Goal: Task Accomplishment & Management: Use online tool/utility

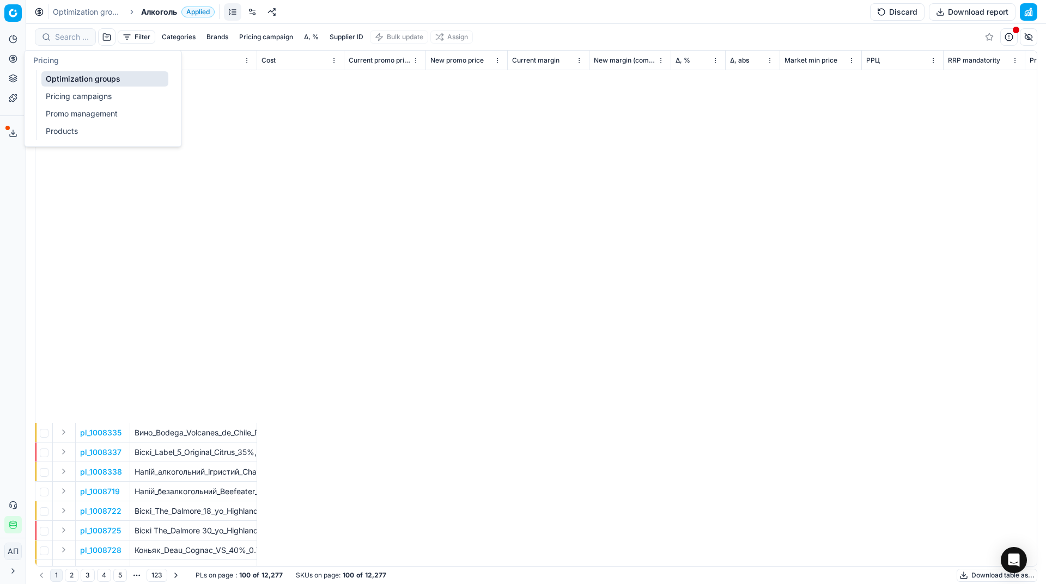
scroll to position [422, 4827]
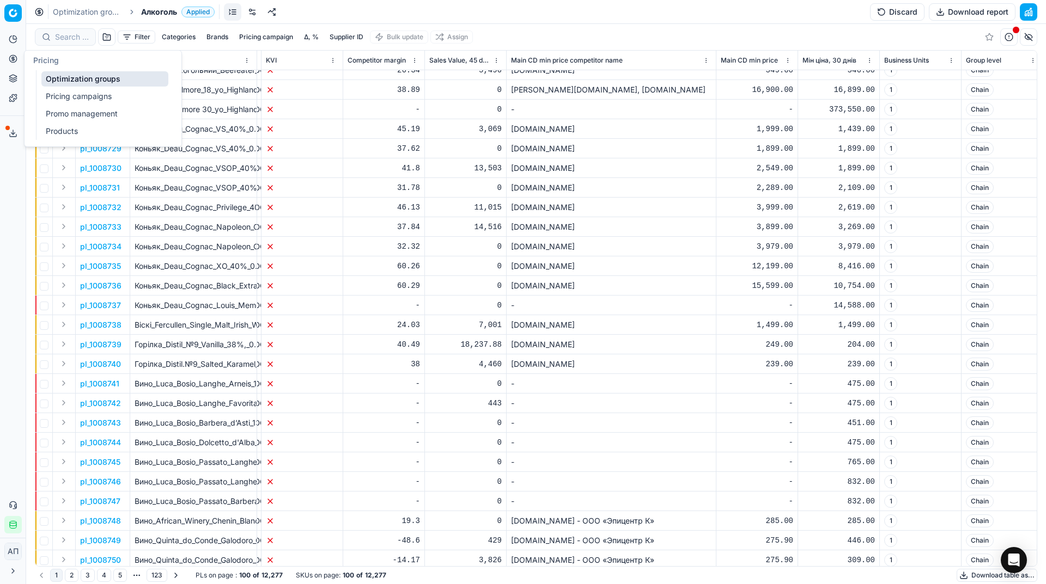
click at [46, 81] on link "Optimization groups" at bounding box center [104, 78] width 127 height 15
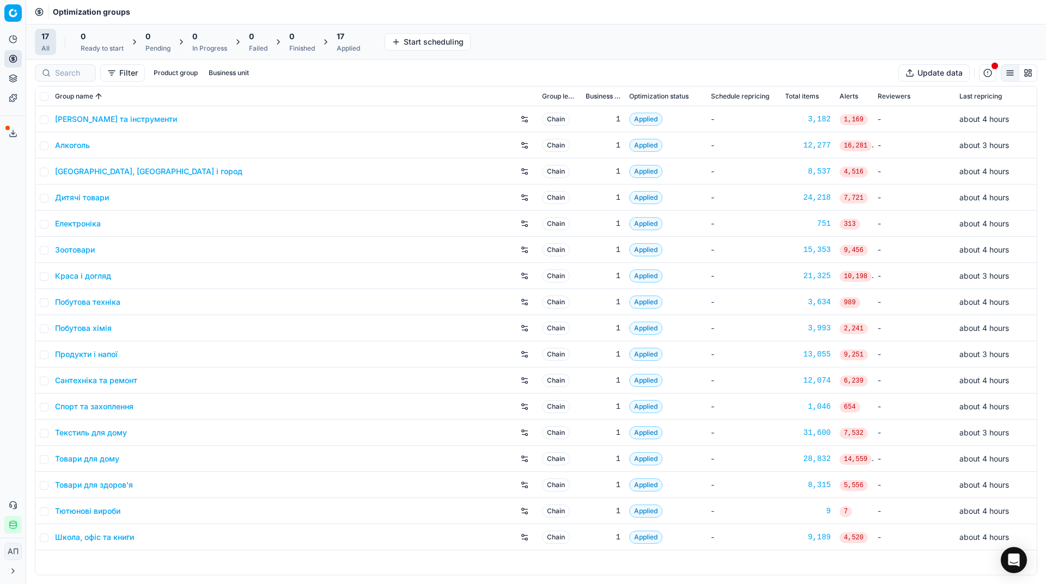
click at [10, 195] on div "Analytics Pricing Product portfolio Templates Export service 29 Contact support…" at bounding box center [13, 282] width 26 height 512
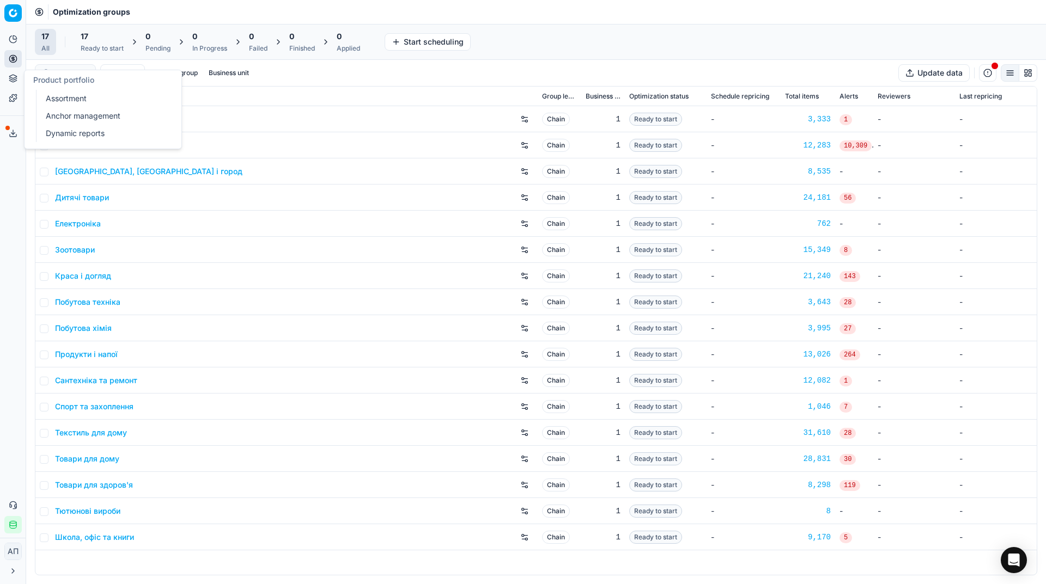
click at [40, 97] on ul "Assortment Anchor management Dynamic reports" at bounding box center [105, 116] width 138 height 52
click at [48, 97] on link "Assortment" at bounding box center [104, 98] width 127 height 15
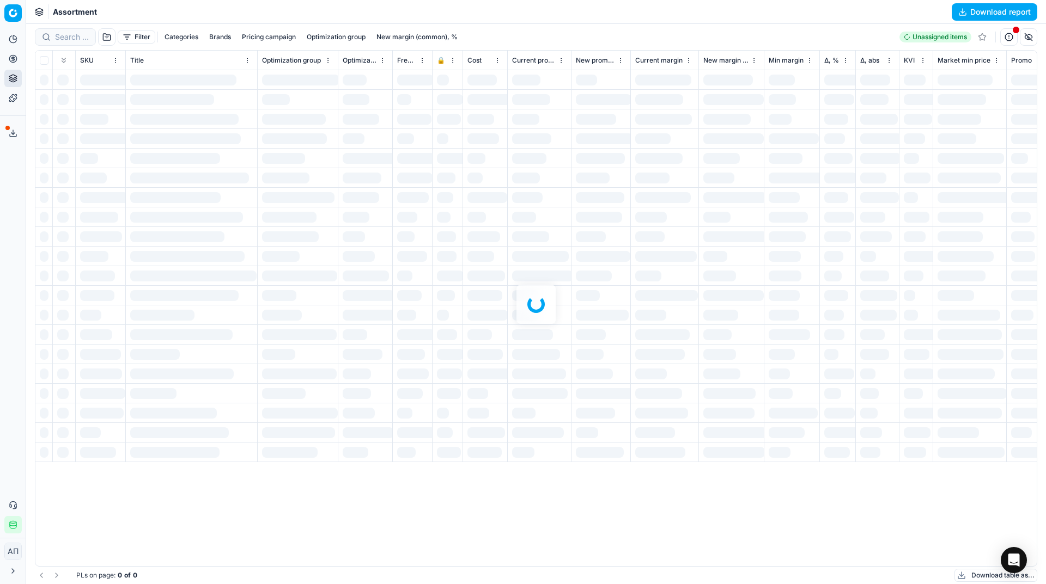
click at [17, 197] on div "Analytics Pricing Product portfolio Templates Export service 29 Contact support…" at bounding box center [13, 282] width 26 height 512
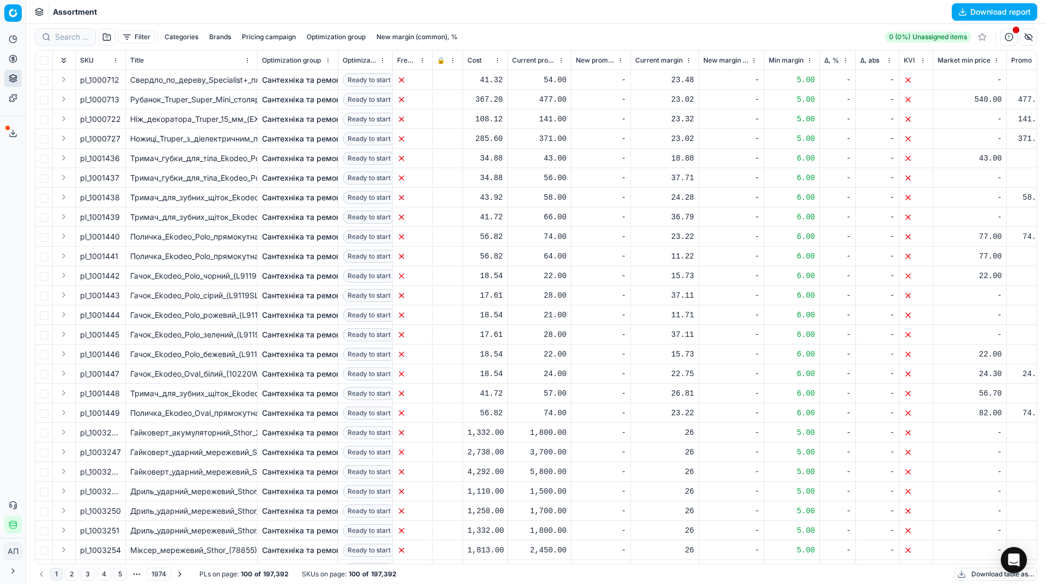
click at [140, 31] on button "Filter" at bounding box center [137, 37] width 38 height 13
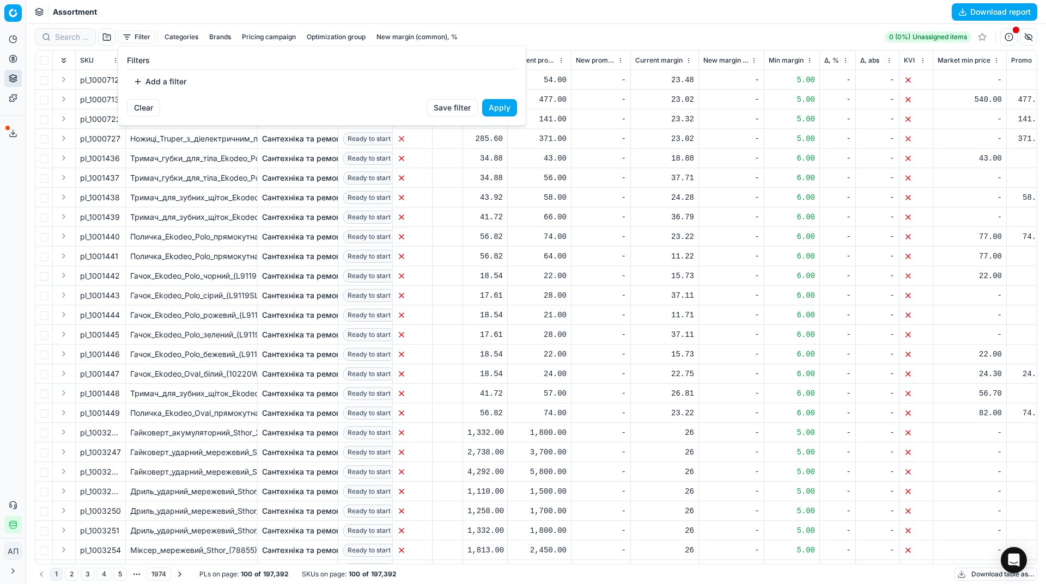
click at [155, 81] on button "Add a filter" at bounding box center [160, 81] width 66 height 17
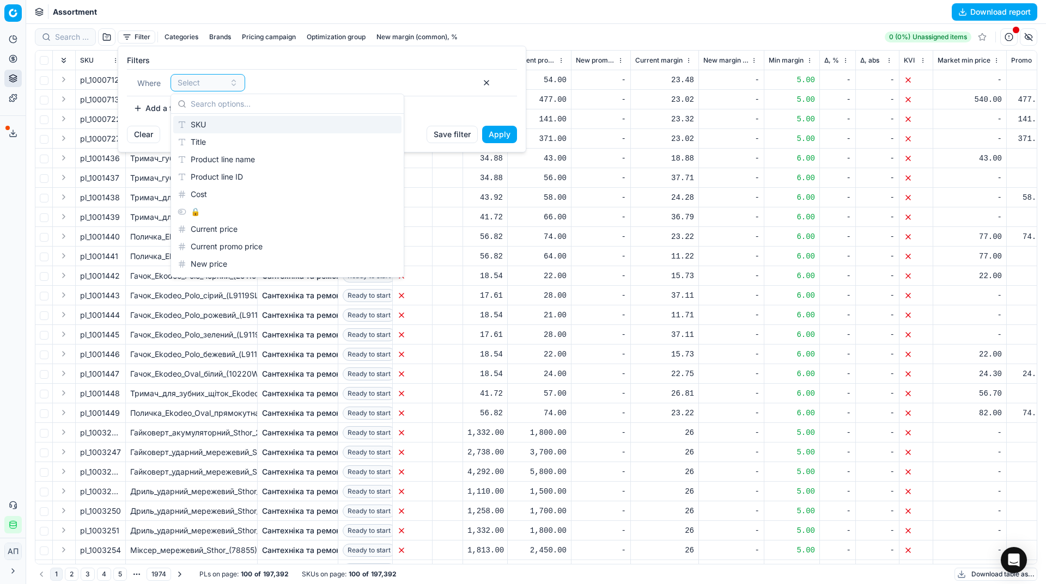
click at [218, 120] on div "SKU" at bounding box center [287, 124] width 228 height 17
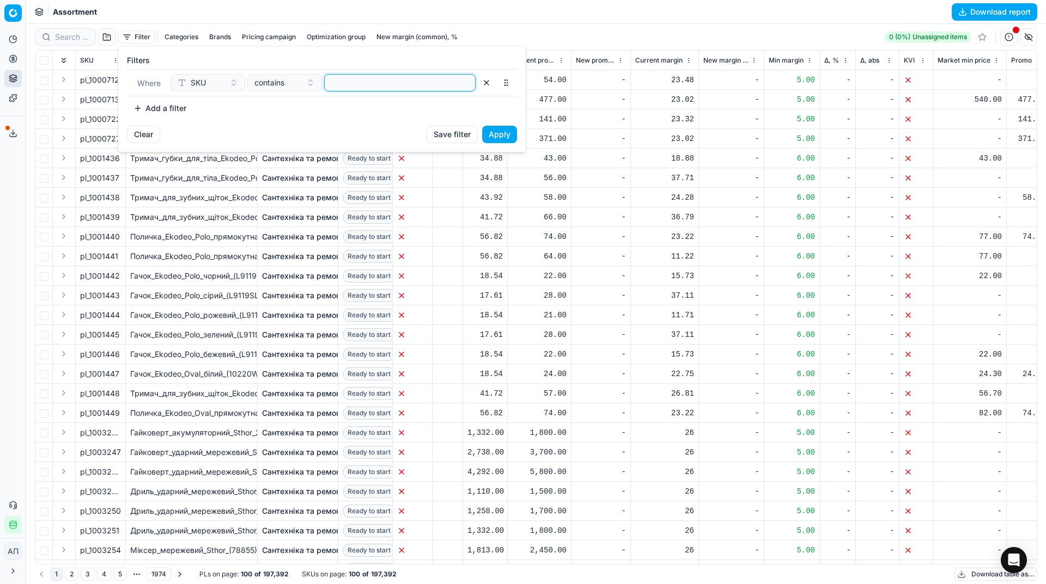
click at [351, 82] on input at bounding box center [400, 83] width 142 height 16
click at [503, 136] on button "Apply" at bounding box center [499, 134] width 35 height 17
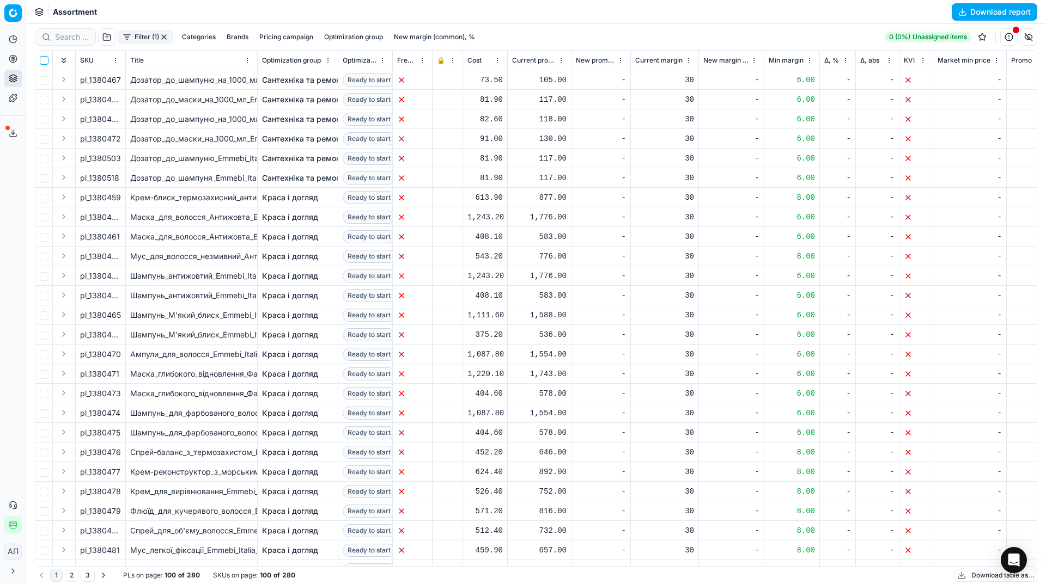
click at [46, 60] on input "checkbox" at bounding box center [44, 60] width 9 height 9
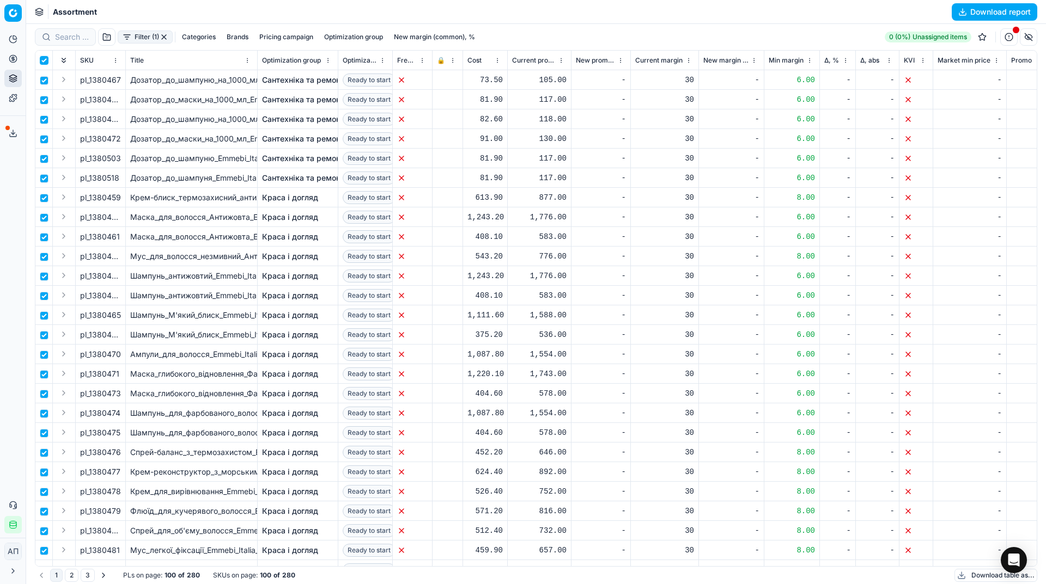
checkbox input "true"
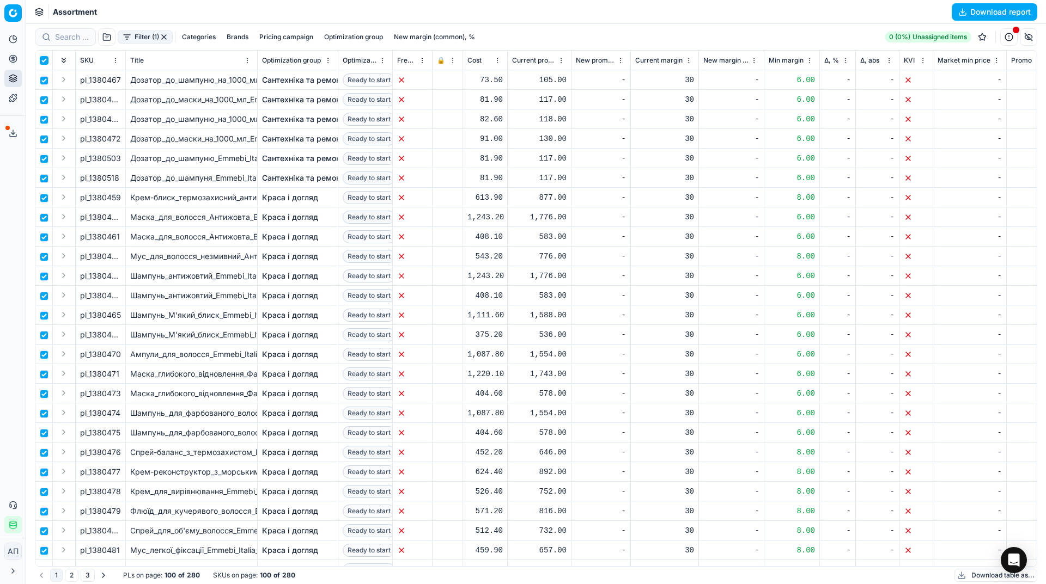
checkbox input "true"
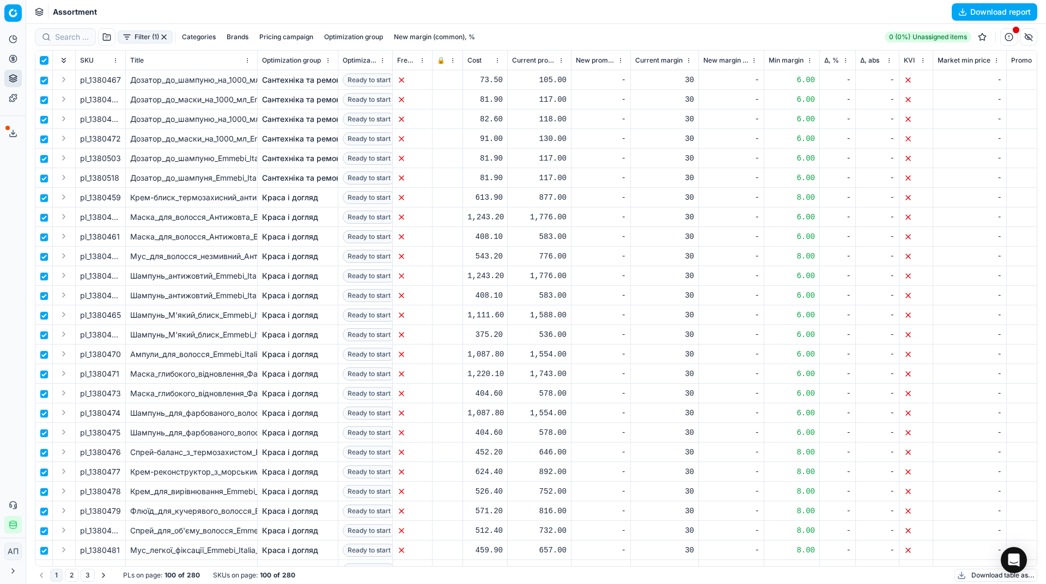
checkbox input "true"
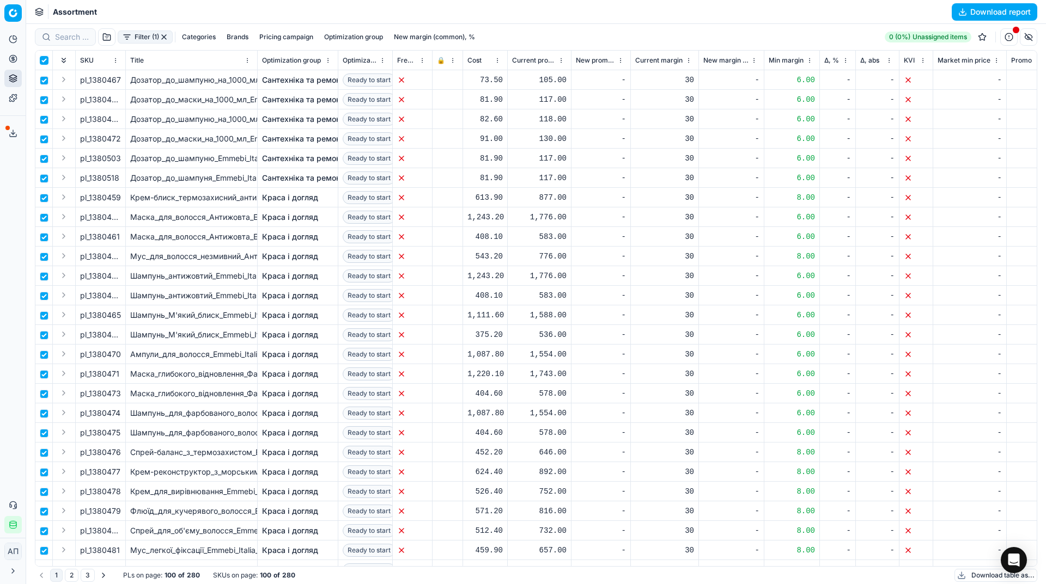
checkbox input "true"
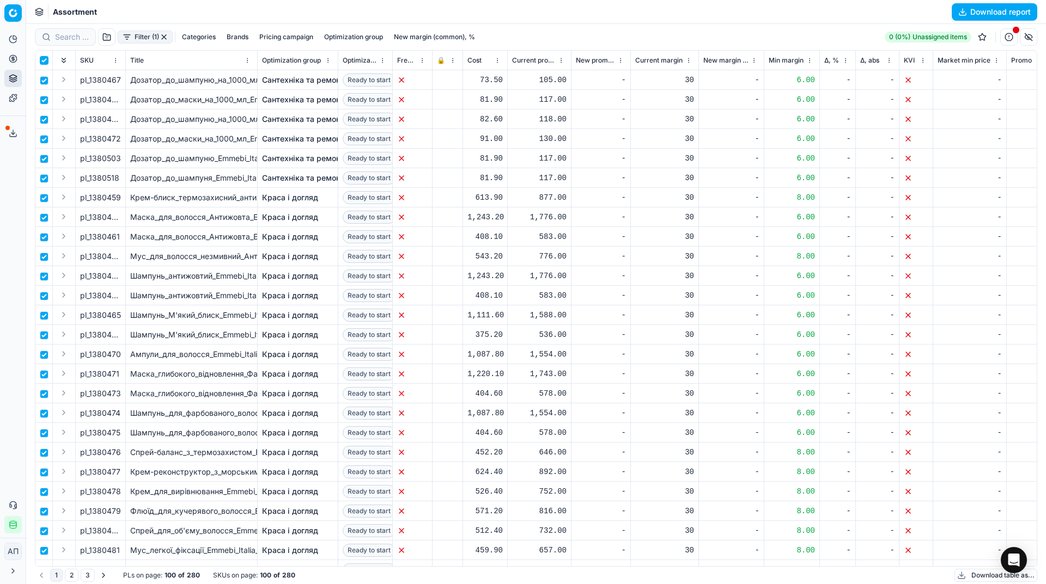
checkbox input "true"
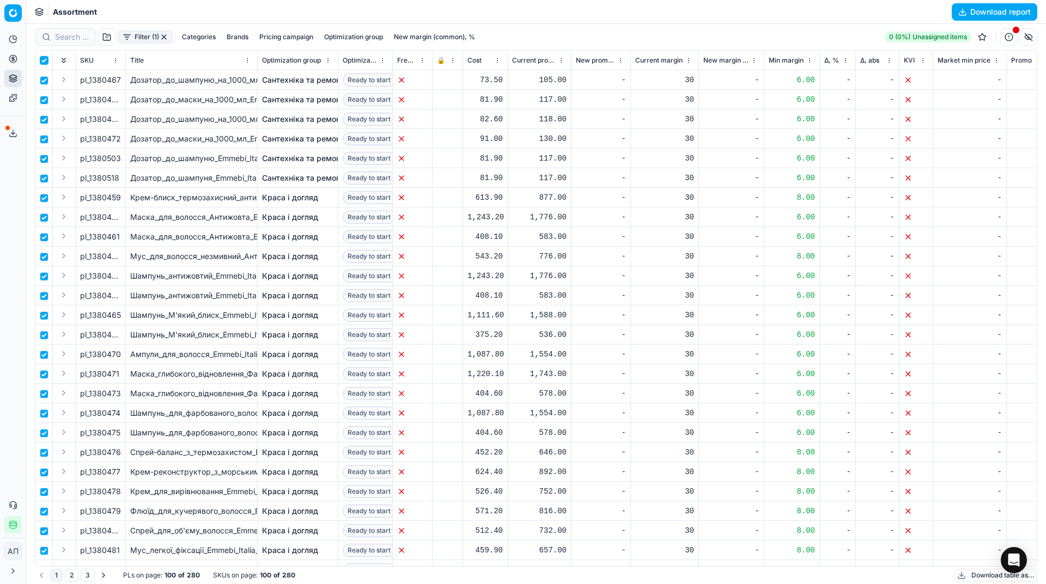
checkbox input "true"
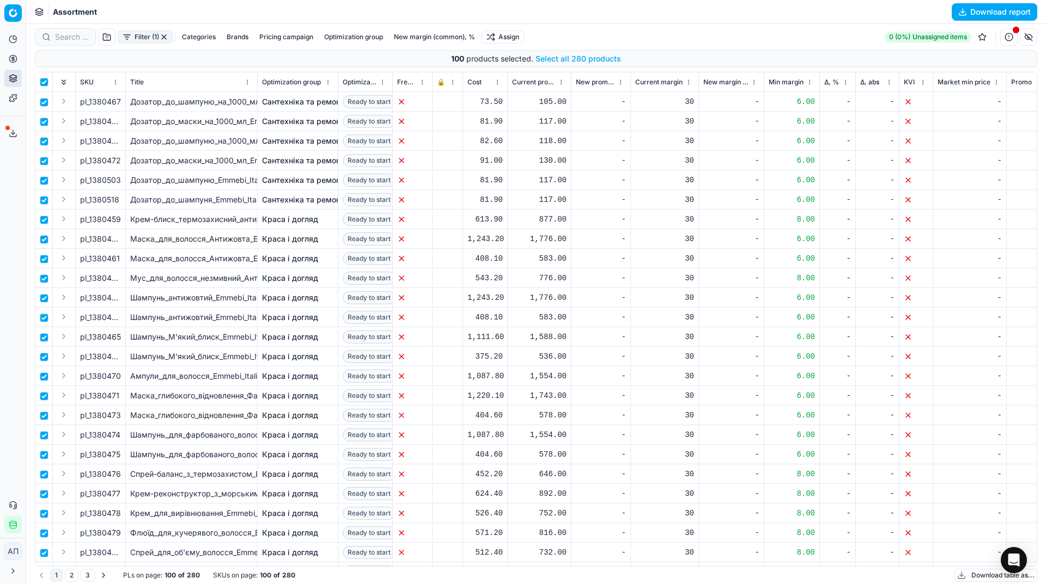
click at [569, 62] on button "Select all 280 products" at bounding box center [578, 58] width 86 height 11
click at [515, 40] on html "Pricing platform Analytics Pricing Product portfolio Templates Export service 2…" at bounding box center [523, 292] width 1046 height 584
click at [515, 114] on div "Unassign from PCs" at bounding box center [505, 109] width 111 height 17
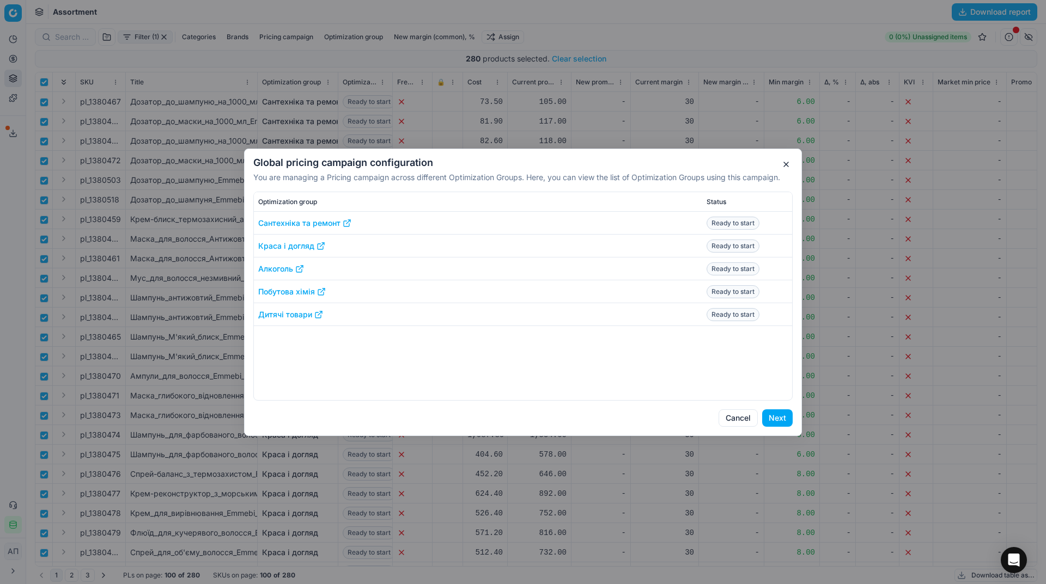
click at [778, 416] on button "Next" at bounding box center [777, 418] width 31 height 17
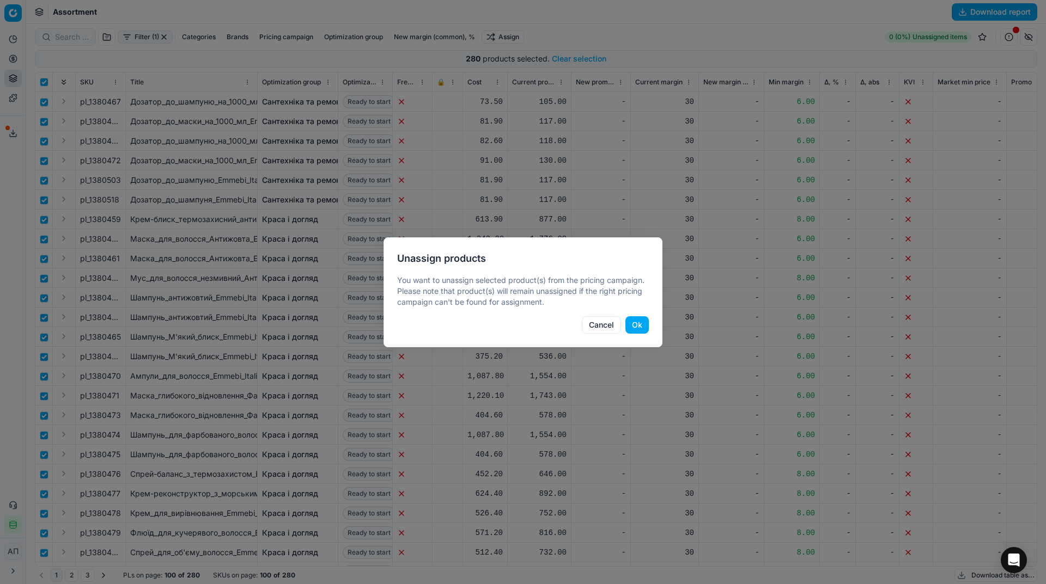
click at [640, 321] on button "Ok" at bounding box center [636, 324] width 23 height 17
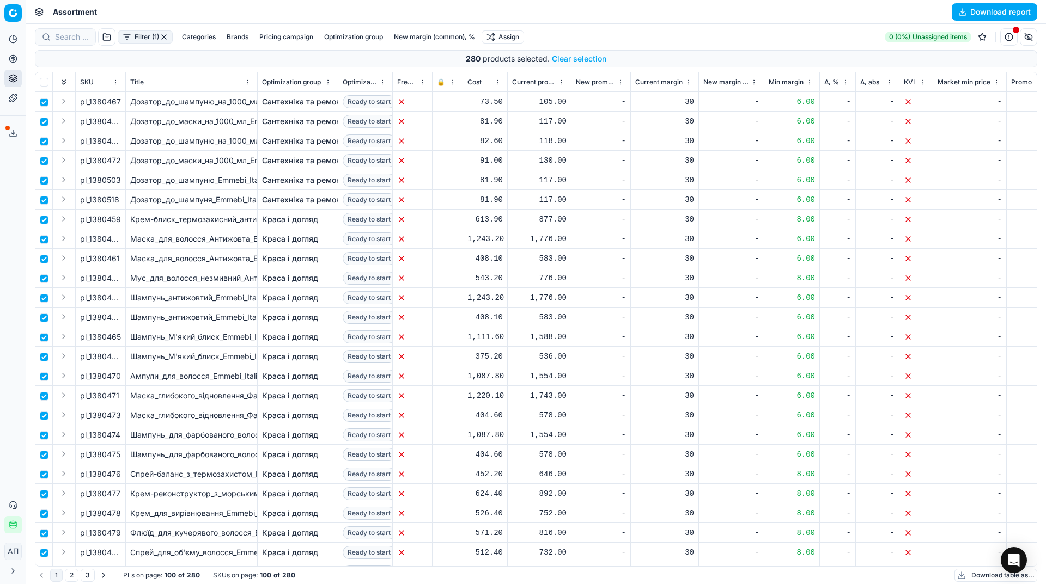
checkbox input "false"
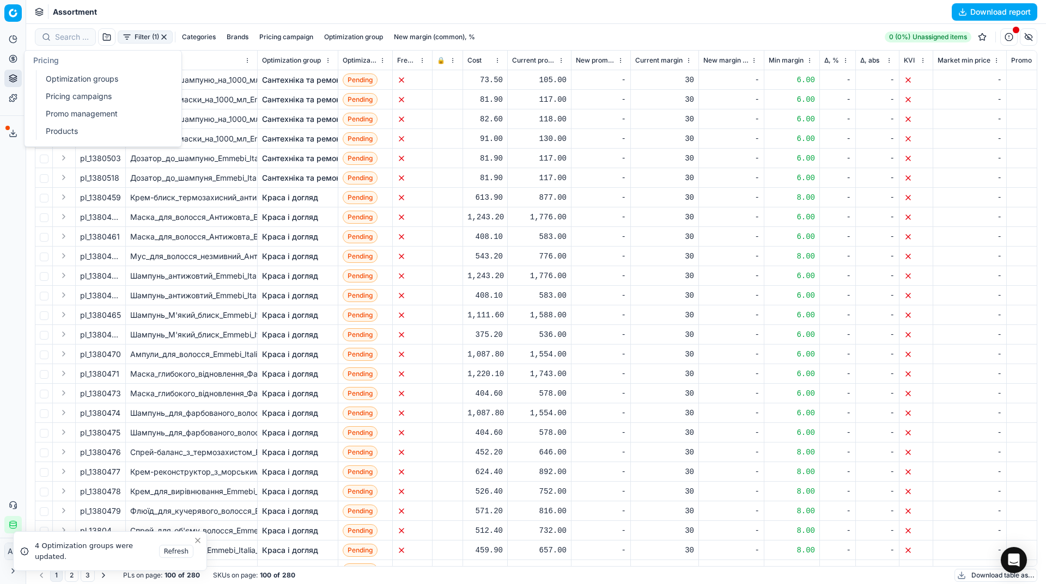
click at [46, 78] on link "Optimization groups" at bounding box center [104, 78] width 127 height 15
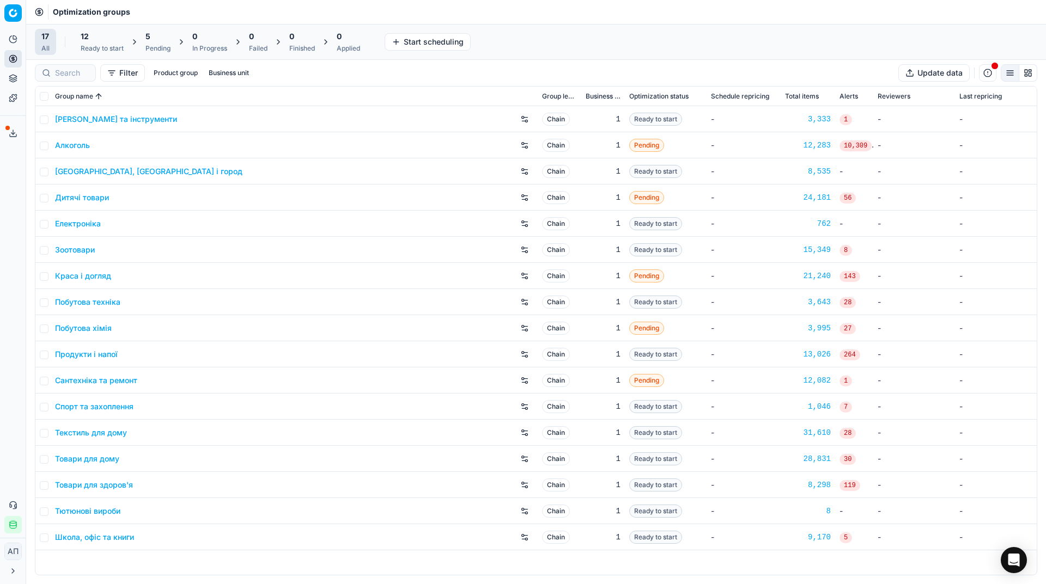
click at [159, 36] on div "5" at bounding box center [157, 36] width 25 height 11
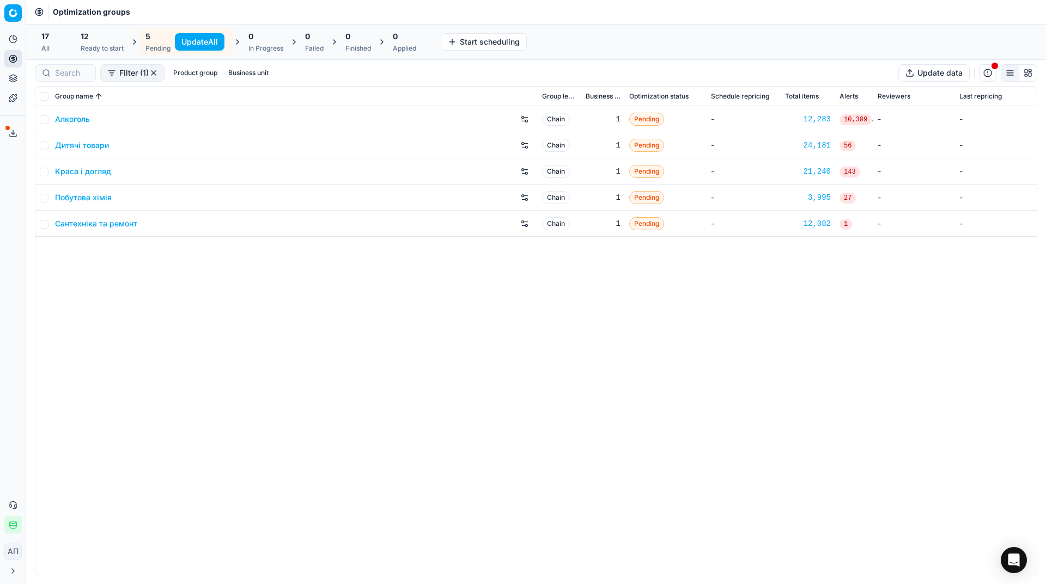
click at [180, 40] on button "Update All" at bounding box center [200, 41] width 50 height 17
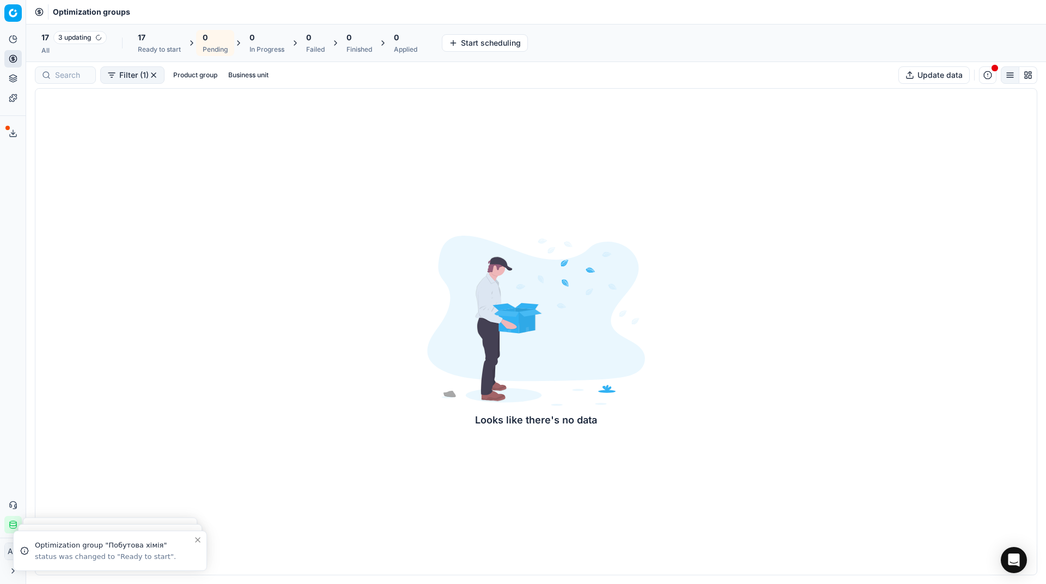
click at [62, 45] on div "17 3 updating All" at bounding box center [73, 43] width 65 height 24
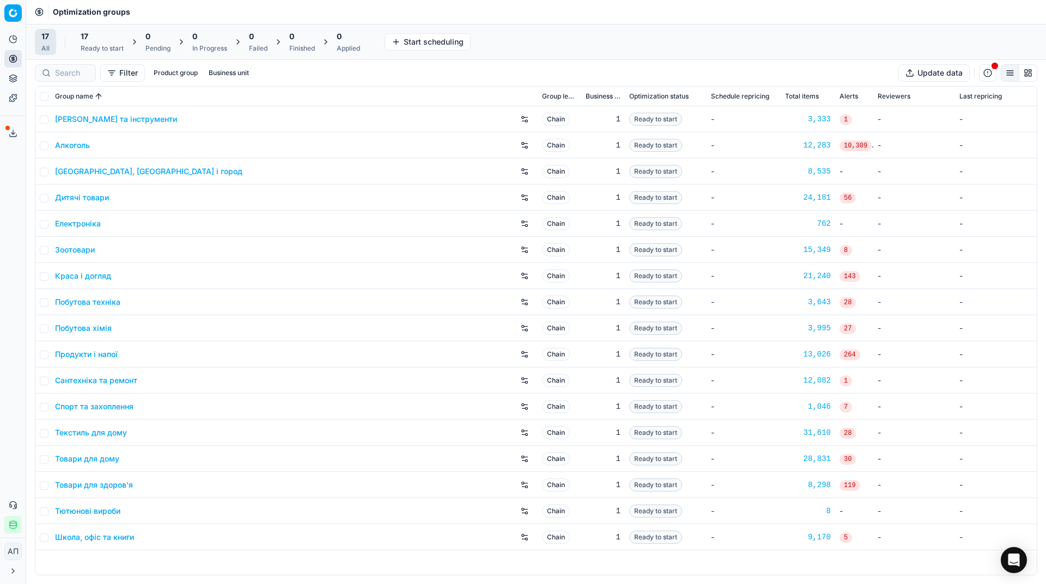
click at [96, 48] on div "Ready to start" at bounding box center [102, 48] width 43 height 9
click at [142, 39] on button "Start All" at bounding box center [149, 41] width 42 height 17
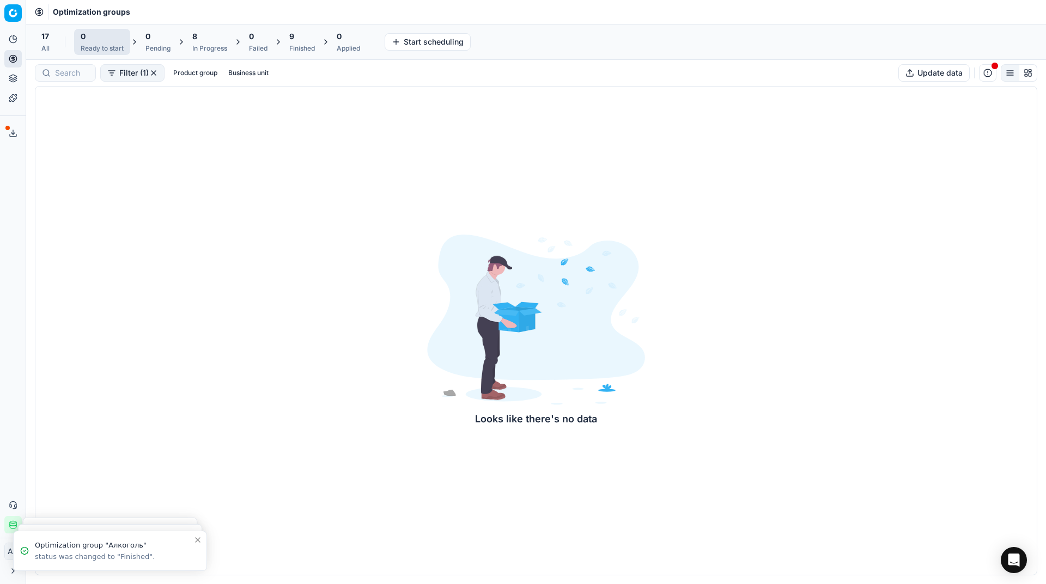
click at [39, 54] on div "17 All" at bounding box center [45, 42] width 21 height 26
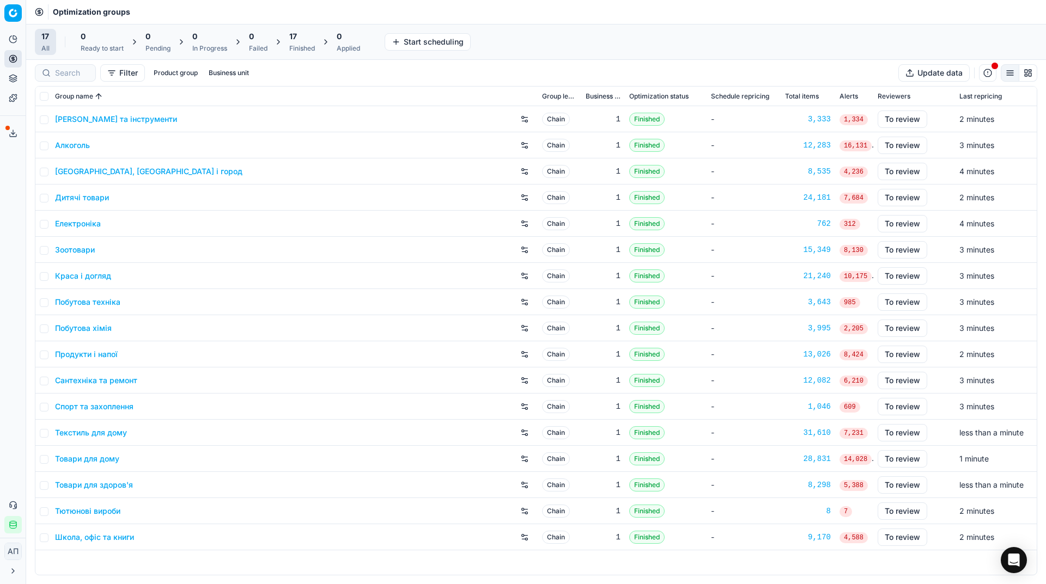
click at [85, 354] on link "Продукти і напої" at bounding box center [86, 354] width 63 height 11
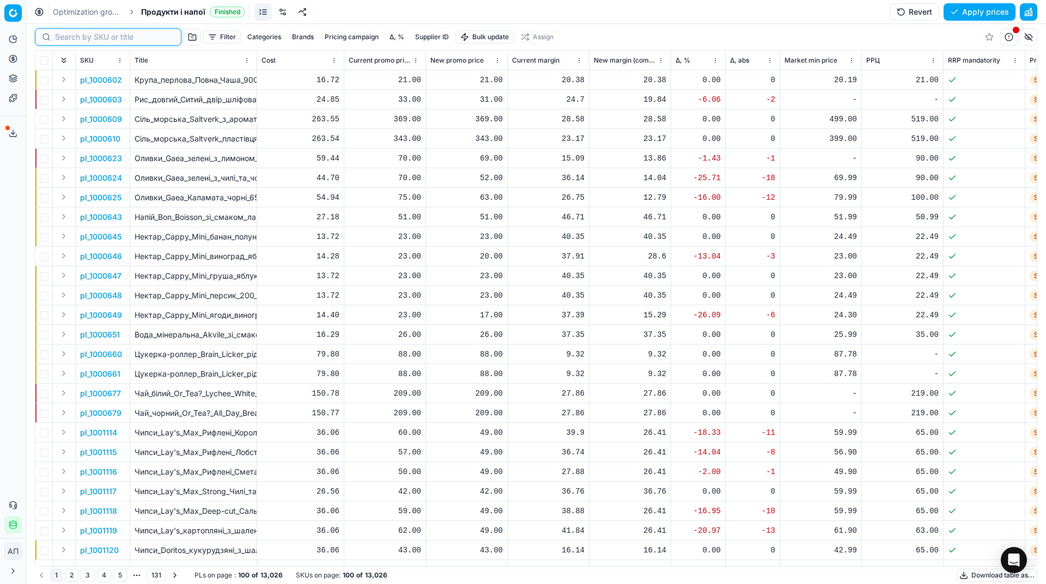
click at [72, 41] on input at bounding box center [114, 37] width 119 height 11
paste input "1268362"
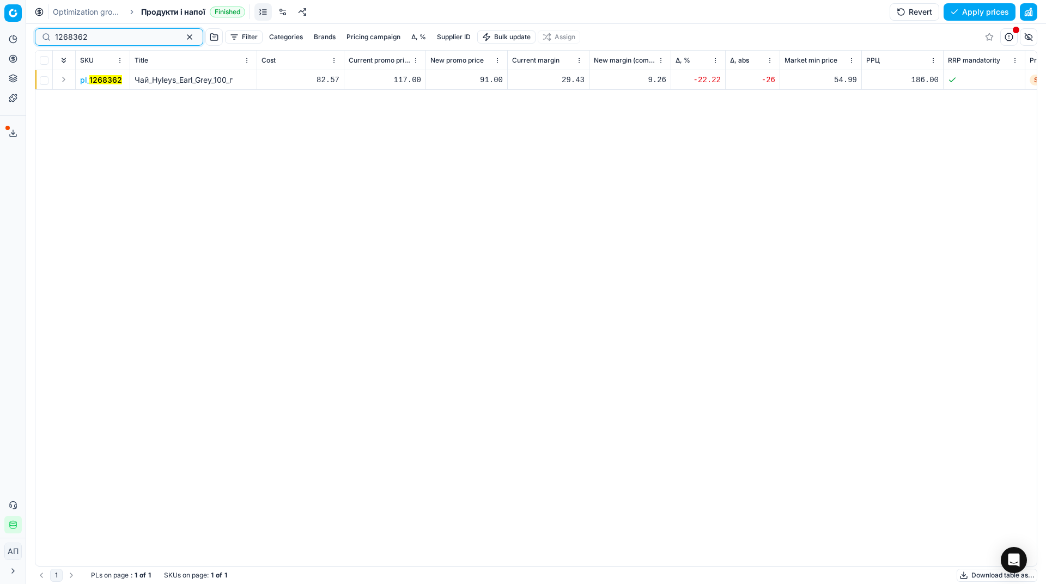
type input "1268362"
click at [103, 83] on mark "1268362" at bounding box center [105, 79] width 33 height 9
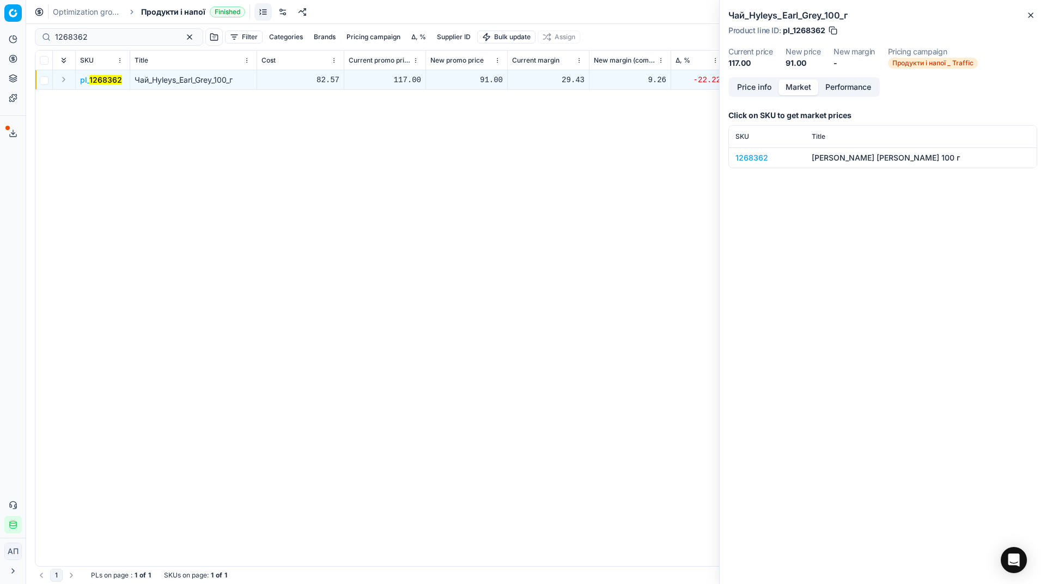
click at [792, 90] on button "Market" at bounding box center [798, 88] width 40 height 16
click at [747, 157] on div "1268362" at bounding box center [766, 158] width 63 height 11
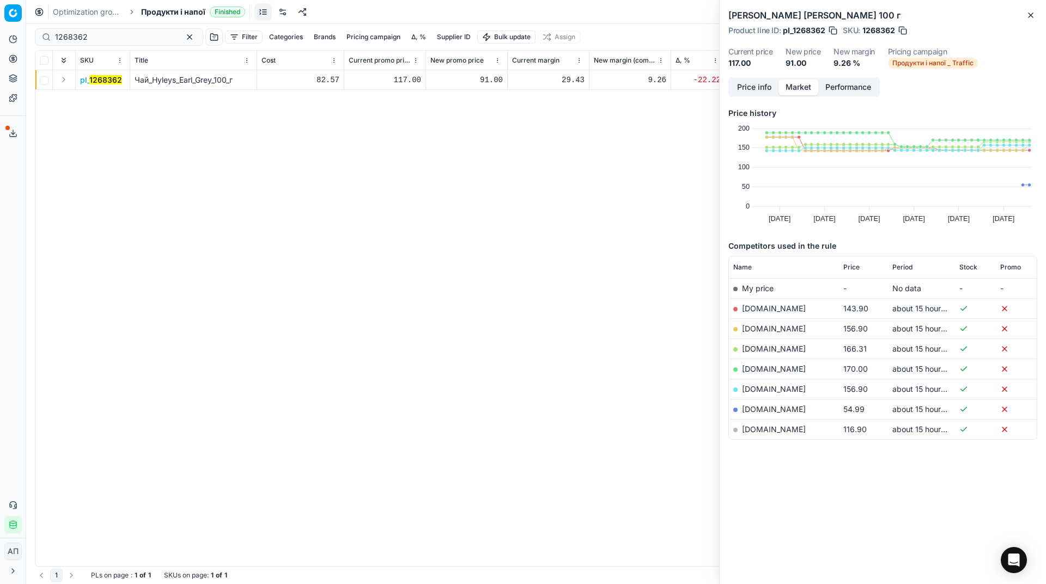
click at [852, 268] on span "Price" at bounding box center [851, 267] width 16 height 9
click at [479, 80] on div "91.00" at bounding box center [466, 80] width 72 height 11
type input "117.00"
click at [1029, 12] on icon "button" at bounding box center [1030, 15] width 9 height 9
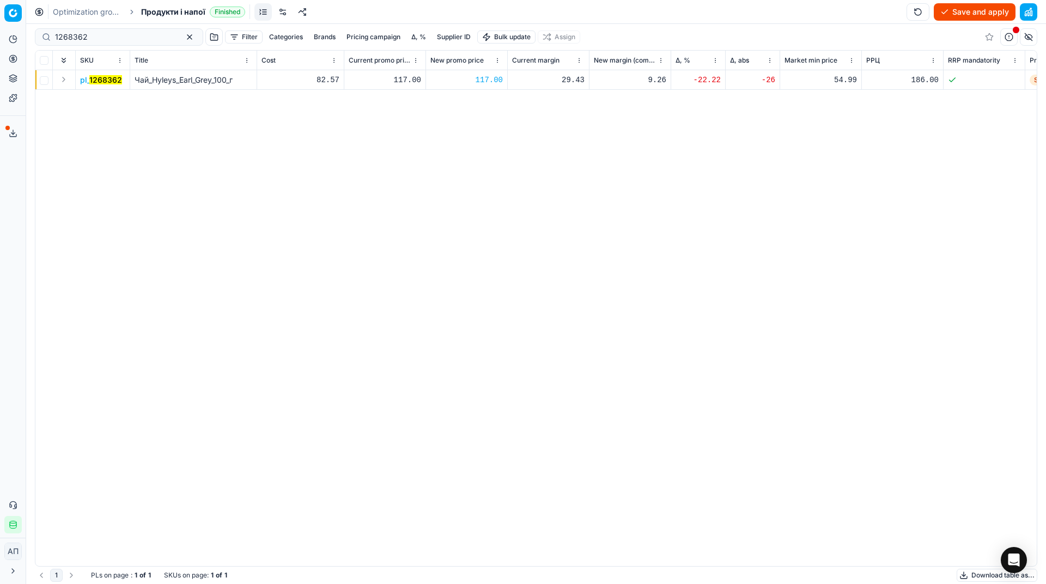
click at [972, 18] on button "Save and apply" at bounding box center [975, 11] width 82 height 17
click at [966, 13] on button "Apply prices" at bounding box center [979, 11] width 72 height 17
click at [197, 13] on span "Продукти і напої" at bounding box center [173, 12] width 64 height 11
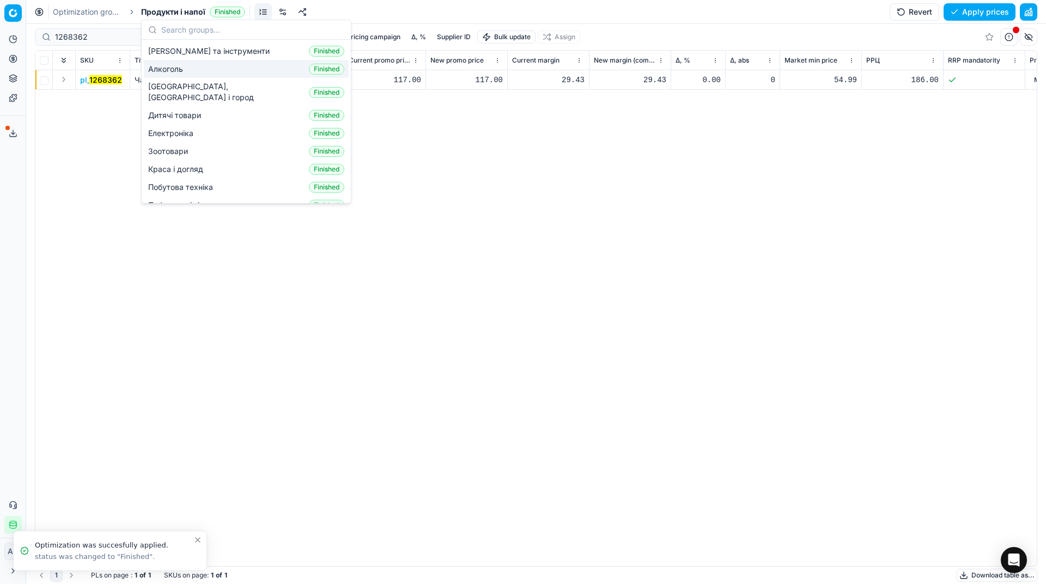
click at [189, 70] on div "Алкоголь Finished" at bounding box center [246, 69] width 205 height 18
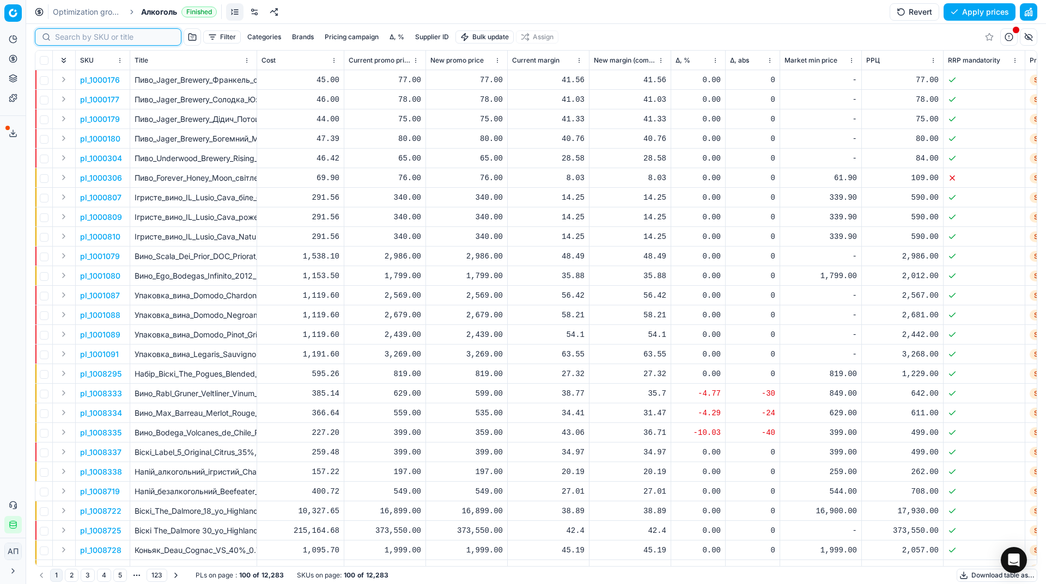
click at [75, 34] on input at bounding box center [114, 37] width 119 height 11
paste input "алко"
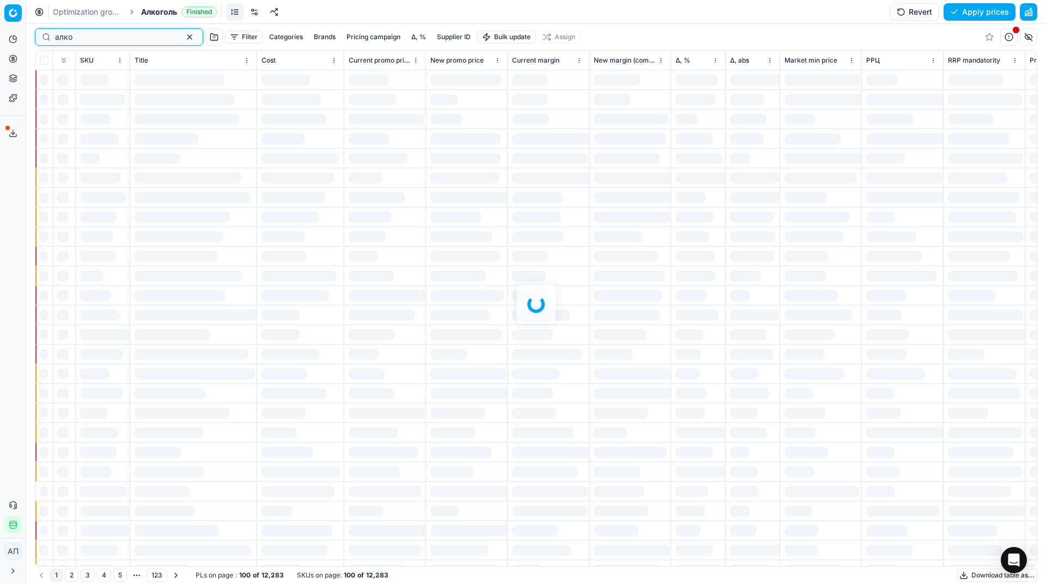
click at [75, 34] on input "алко" at bounding box center [114, 37] width 119 height 11
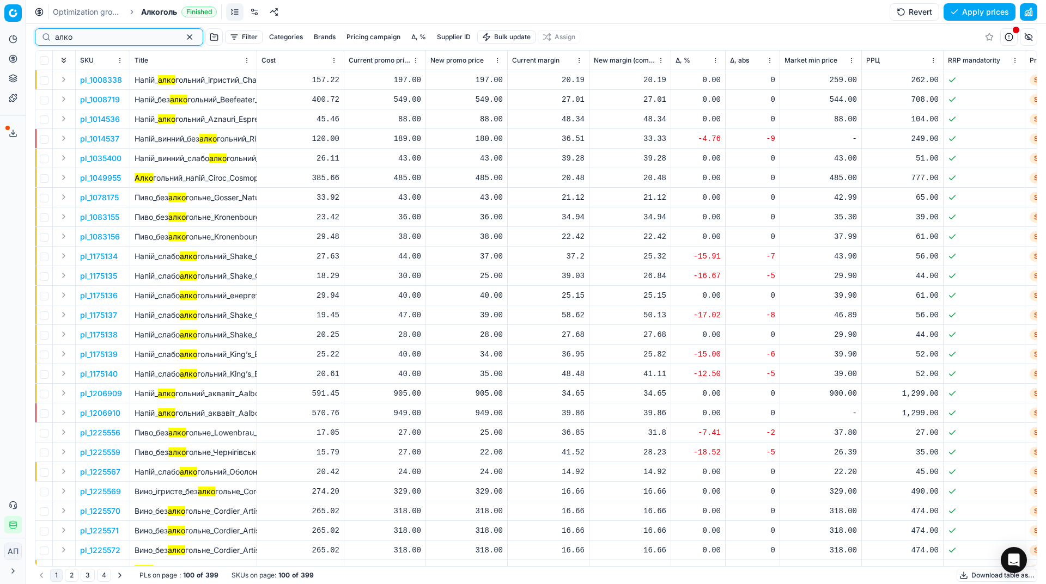
click at [75, 34] on input "алко" at bounding box center [114, 37] width 119 height 11
paste input "808429"
click at [75, 34] on input "алко" at bounding box center [114, 37] width 119 height 11
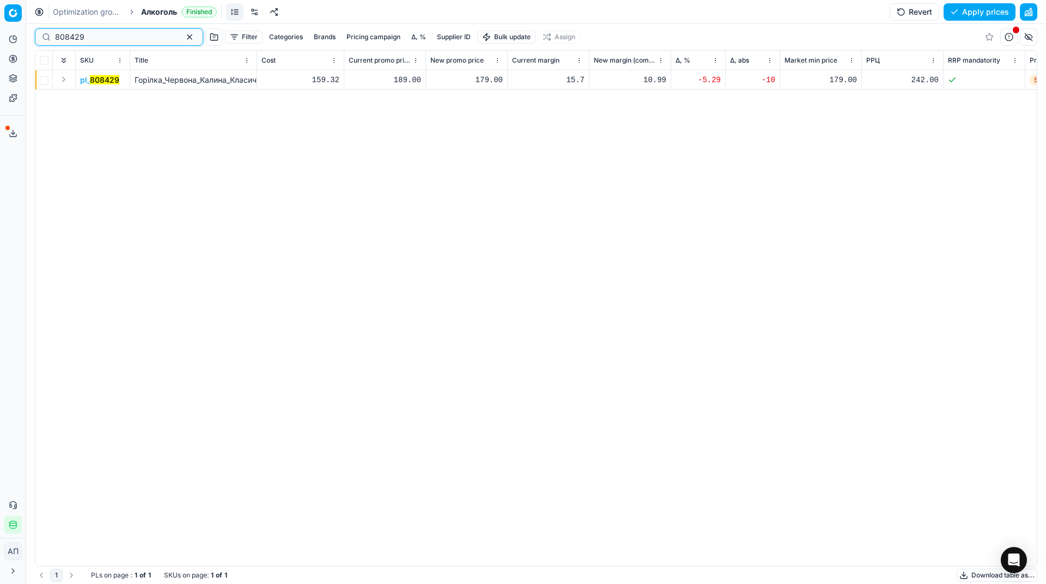
type input "808429"
click at [474, 77] on div "179.00" at bounding box center [466, 80] width 72 height 11
type input "189.00"
click at [963, 15] on button "Save and apply" at bounding box center [975, 11] width 82 height 17
click at [962, 11] on button "Apply prices" at bounding box center [979, 11] width 72 height 17
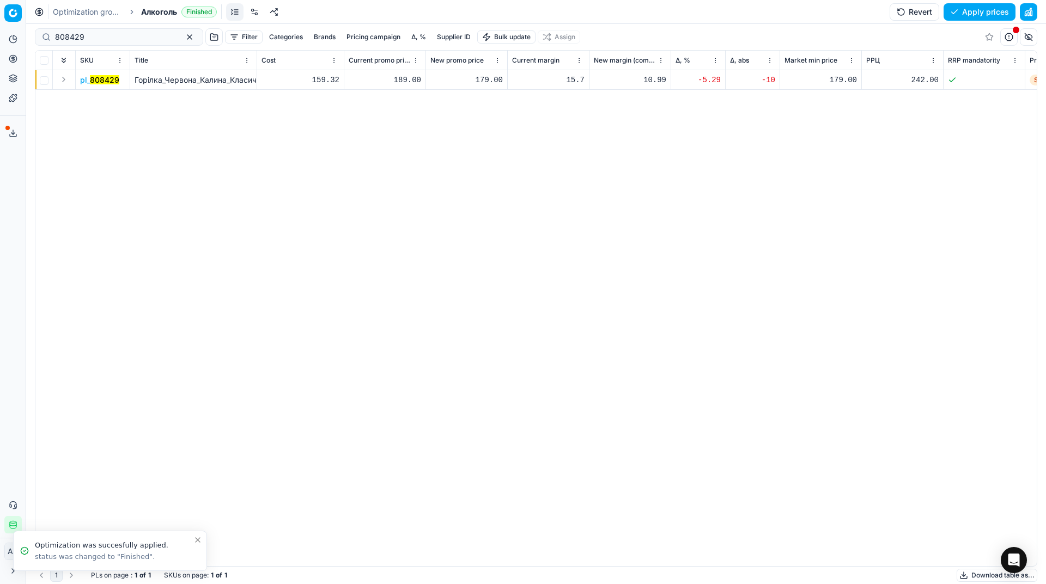
click at [155, 8] on span "Алкоголь" at bounding box center [159, 12] width 36 height 11
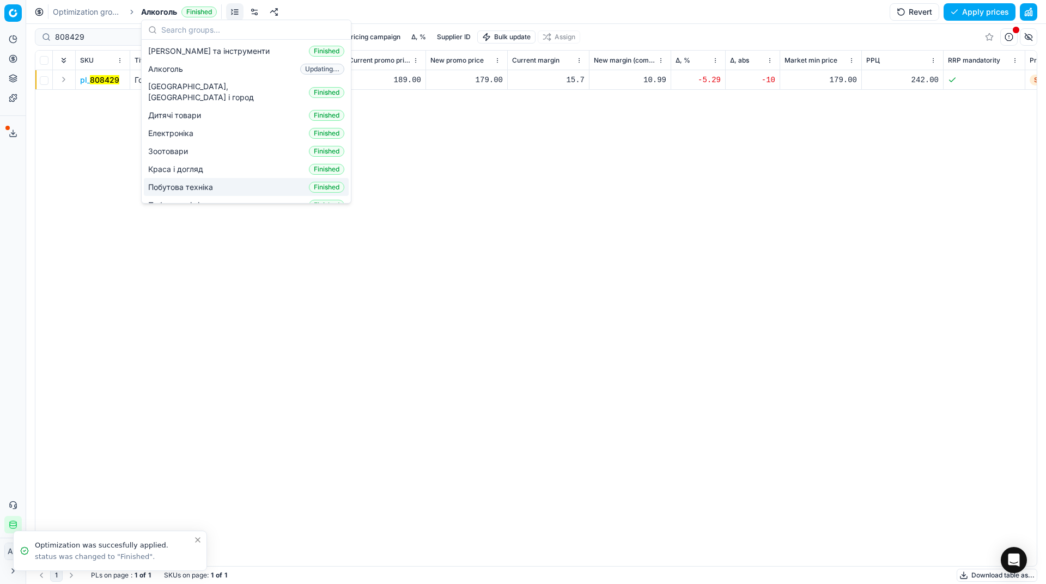
click at [186, 182] on span "Побутова техніка" at bounding box center [182, 187] width 69 height 11
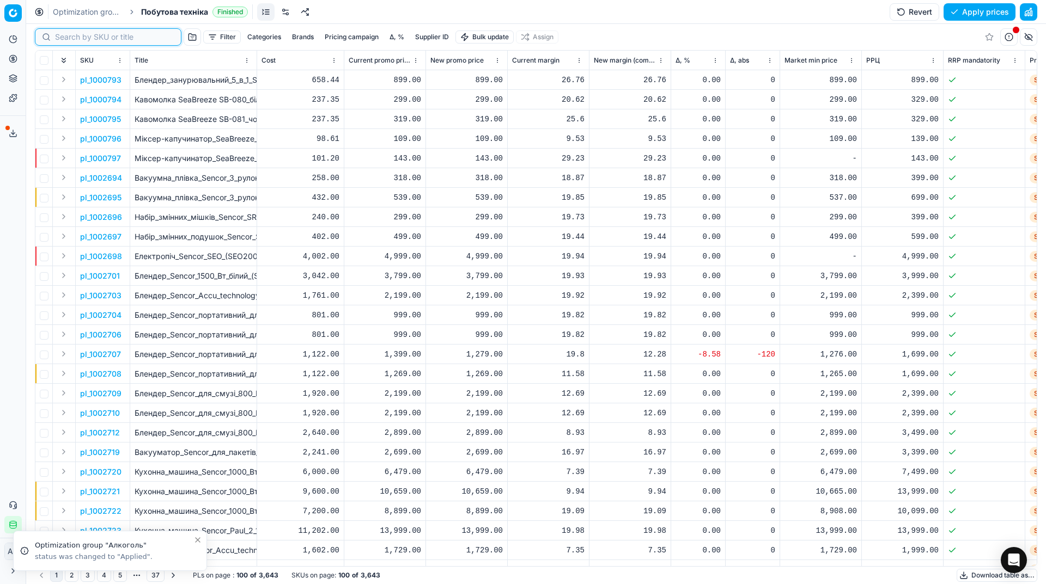
click at [64, 39] on input at bounding box center [114, 37] width 119 height 11
paste input "765973"
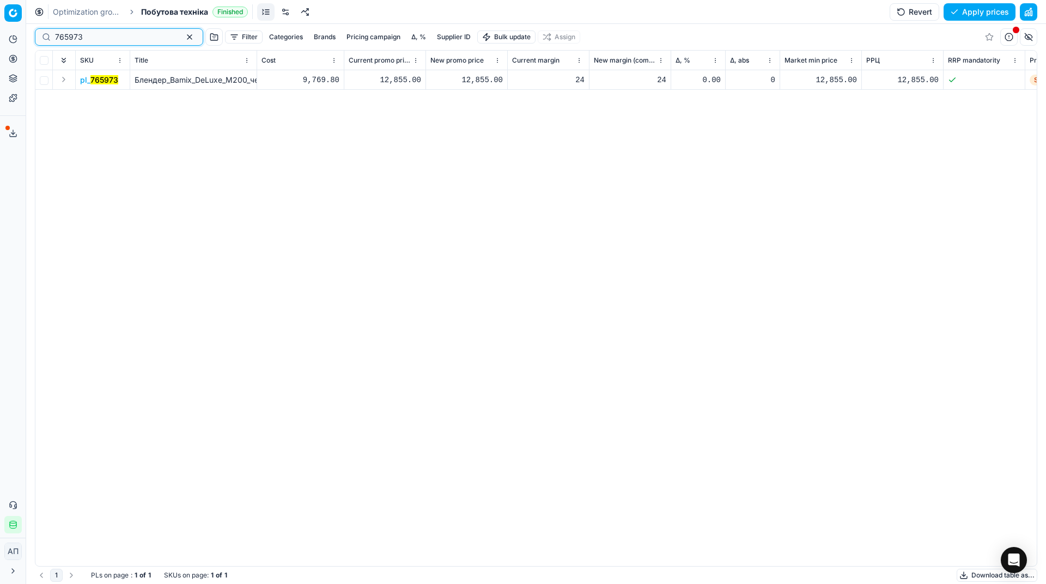
click at [133, 33] on input "765973" at bounding box center [114, 37] width 119 height 11
paste input "1004672"
click at [133, 33] on input "765973" at bounding box center [114, 37] width 119 height 11
type input "1004672"
click at [484, 83] on div "799.00" at bounding box center [466, 80] width 72 height 11
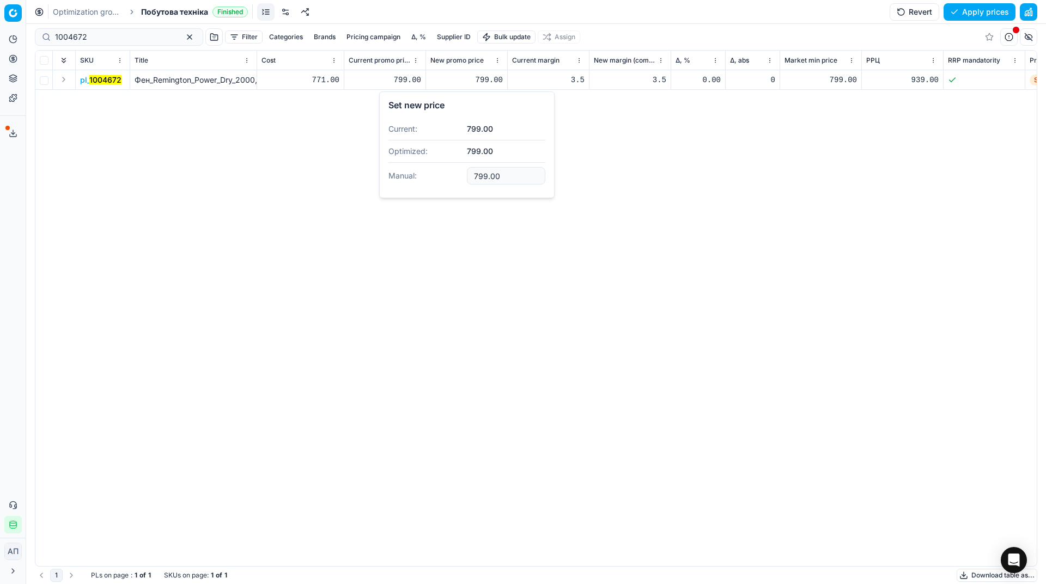
type input "3"
type input "939.00"
click at [965, 20] on button "Save and apply" at bounding box center [975, 11] width 82 height 17
click at [980, 13] on button "Apply prices" at bounding box center [979, 11] width 72 height 17
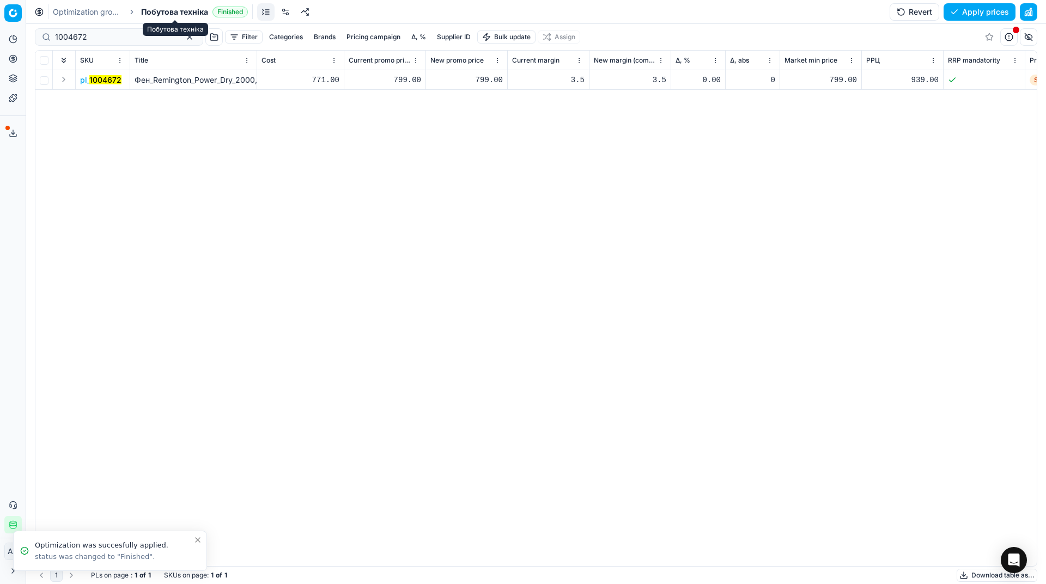
click at [189, 10] on span "Побутова техніка" at bounding box center [174, 12] width 67 height 11
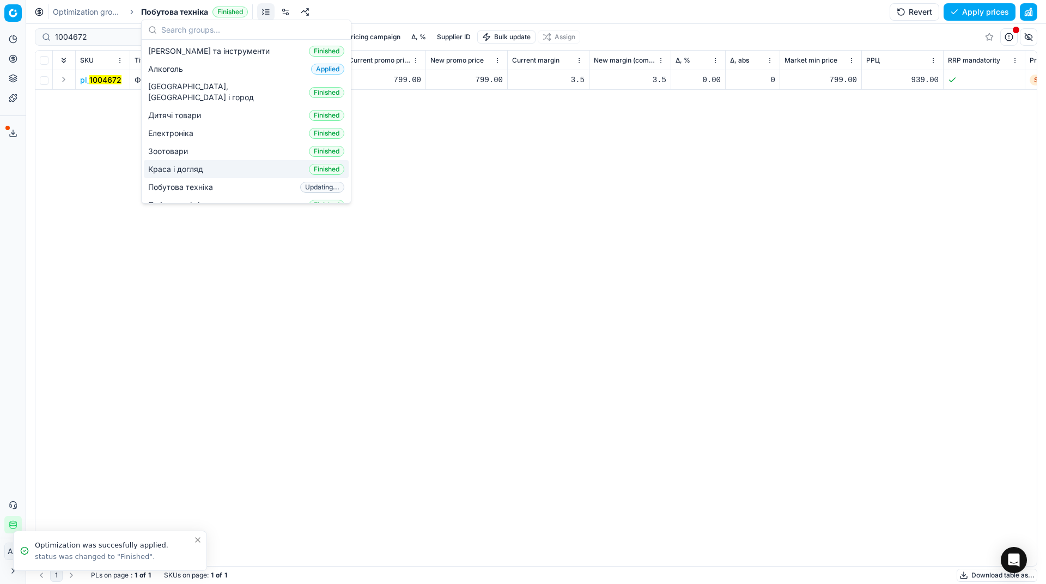
click at [213, 160] on div "Краса і догляд Finished" at bounding box center [246, 169] width 205 height 18
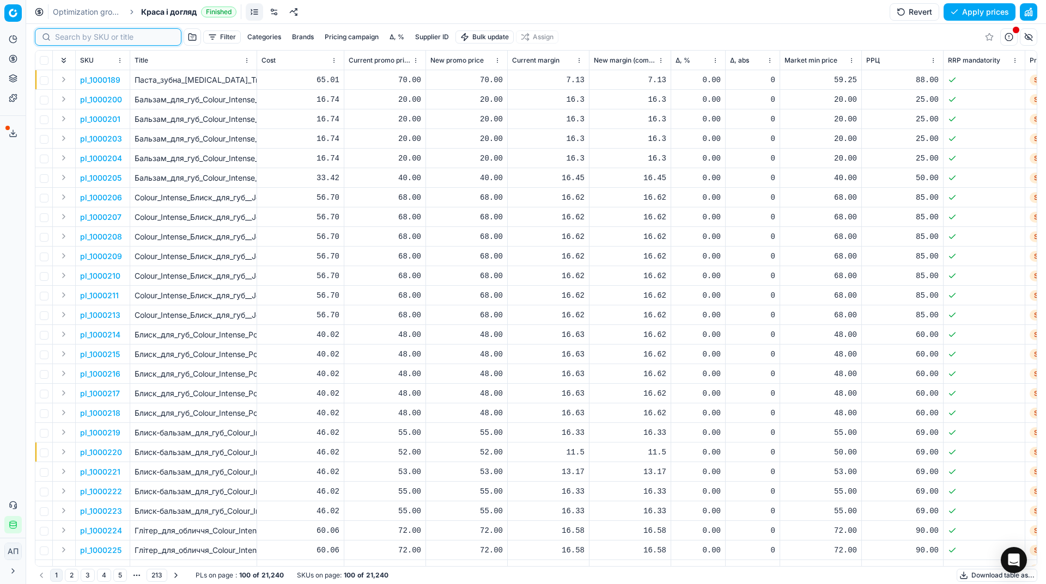
click at [81, 37] on input at bounding box center [114, 37] width 119 height 11
paste input "417965"
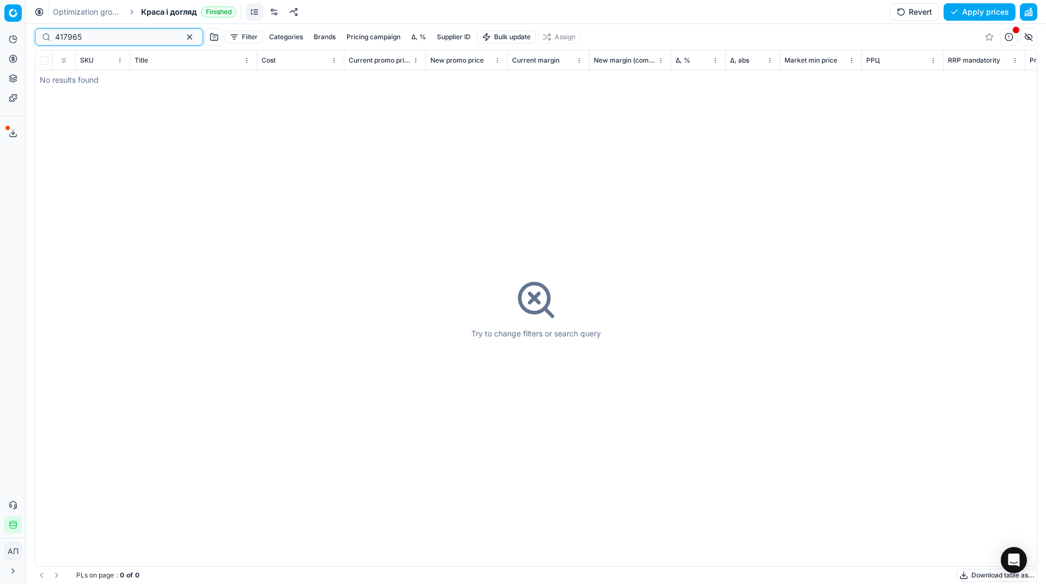
click at [98, 37] on input "417965" at bounding box center [114, 37] width 119 height 11
paste input "51170"
click at [98, 37] on input "417965" at bounding box center [114, 37] width 119 height 11
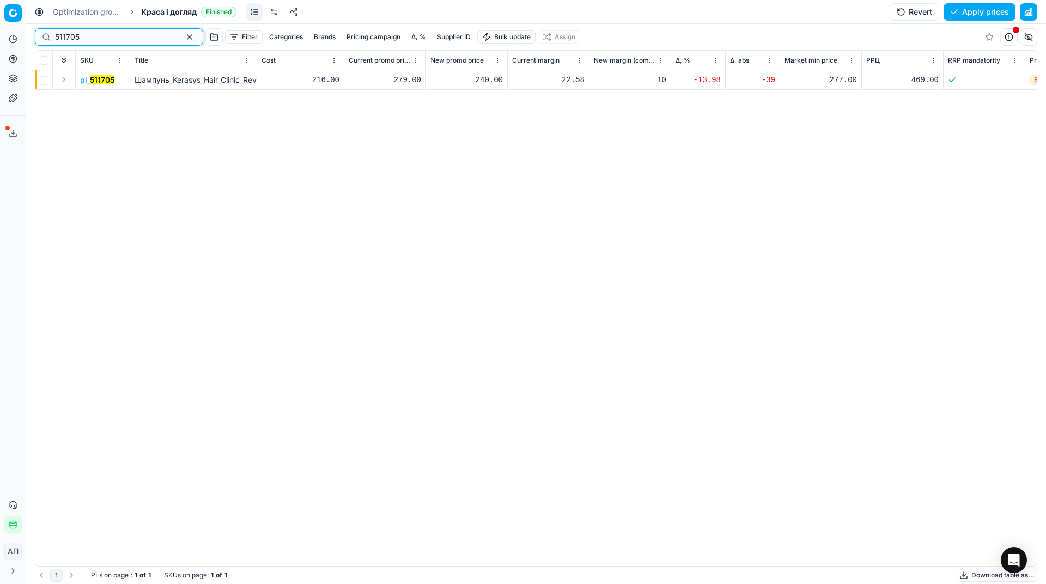
type input "511705"
click at [472, 83] on div "240.00" at bounding box center [466, 80] width 72 height 11
type input "279.00"
click at [149, 38] on input "511705" at bounding box center [114, 37] width 119 height 11
paste input "496664"
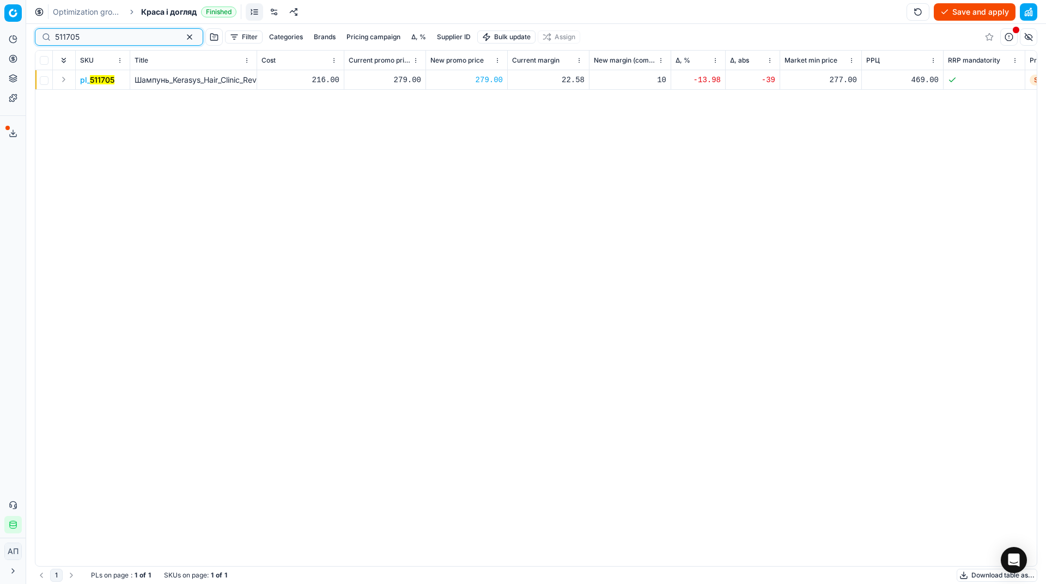
click at [149, 38] on input "511705" at bounding box center [114, 37] width 119 height 11
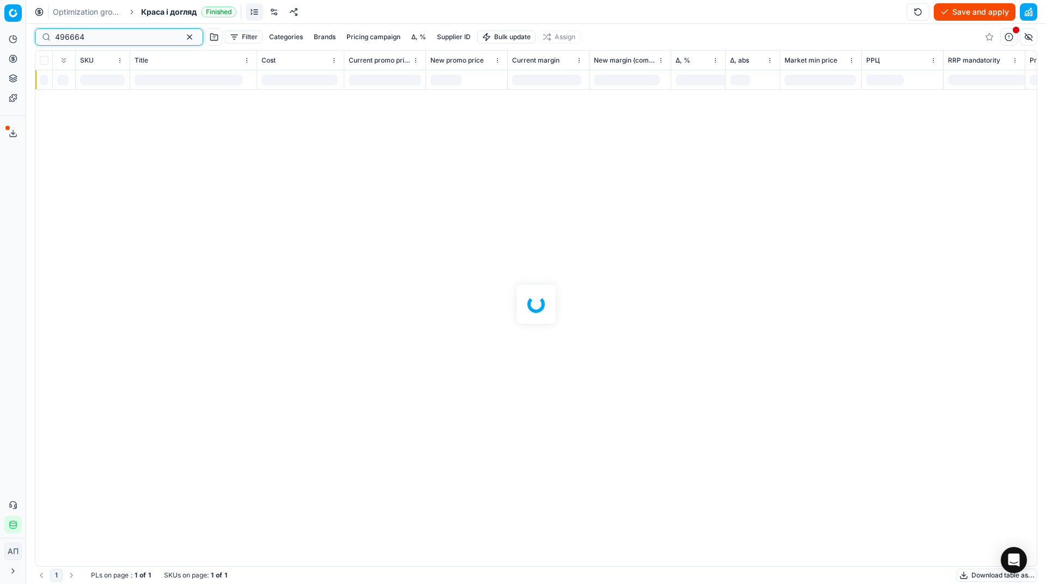
type input "496664"
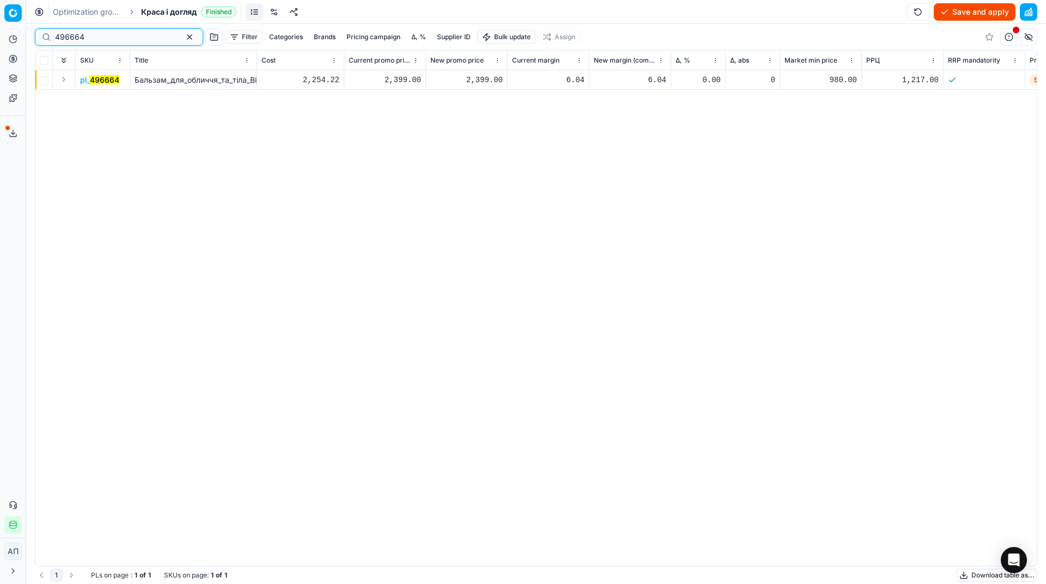
click at [183, 34] on button "button" at bounding box center [189, 37] width 13 height 13
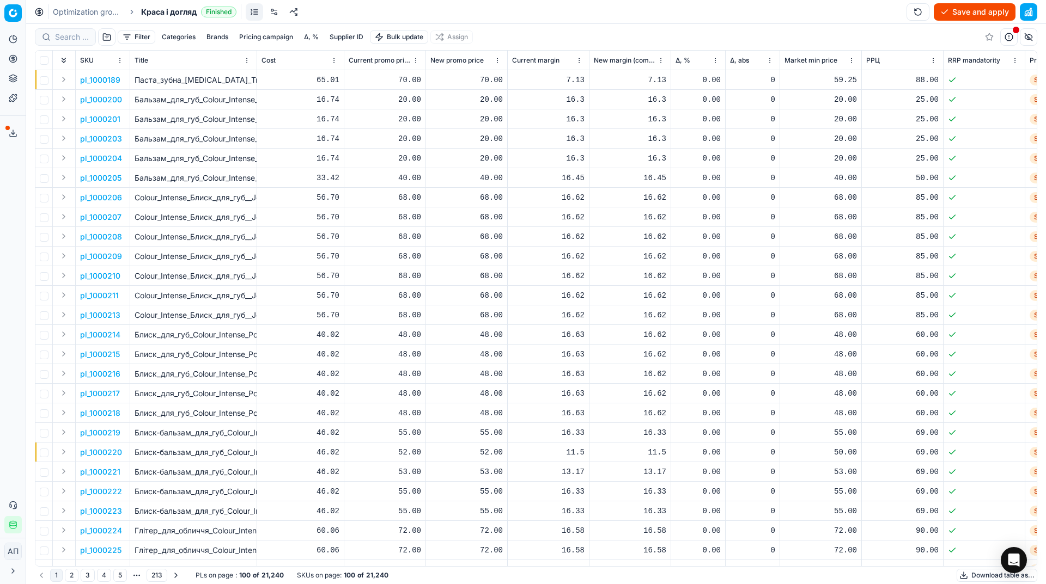
click at [127, 36] on button "Filter" at bounding box center [137, 37] width 38 height 13
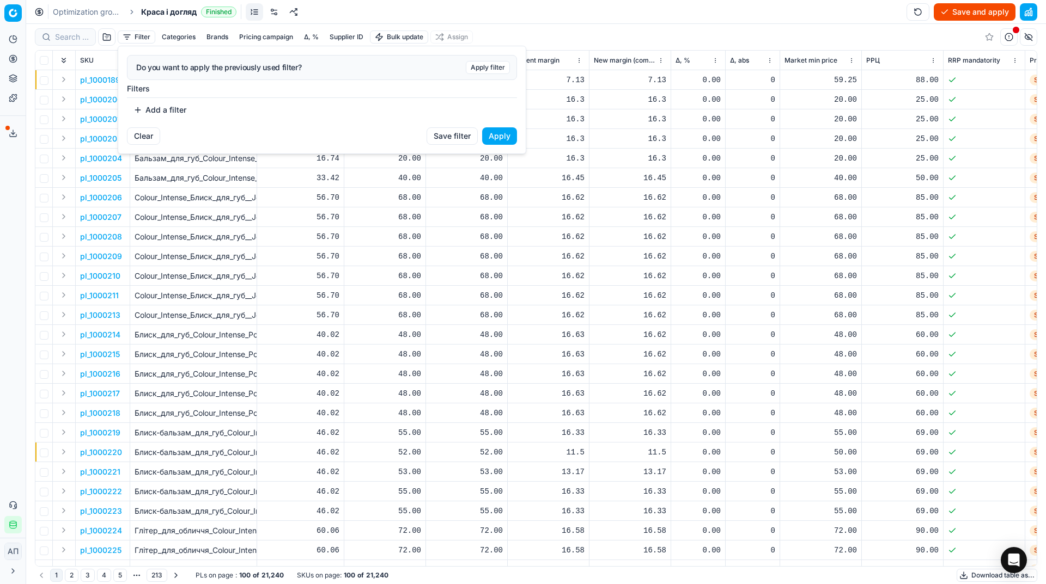
click at [167, 109] on button "Add a filter" at bounding box center [160, 109] width 66 height 17
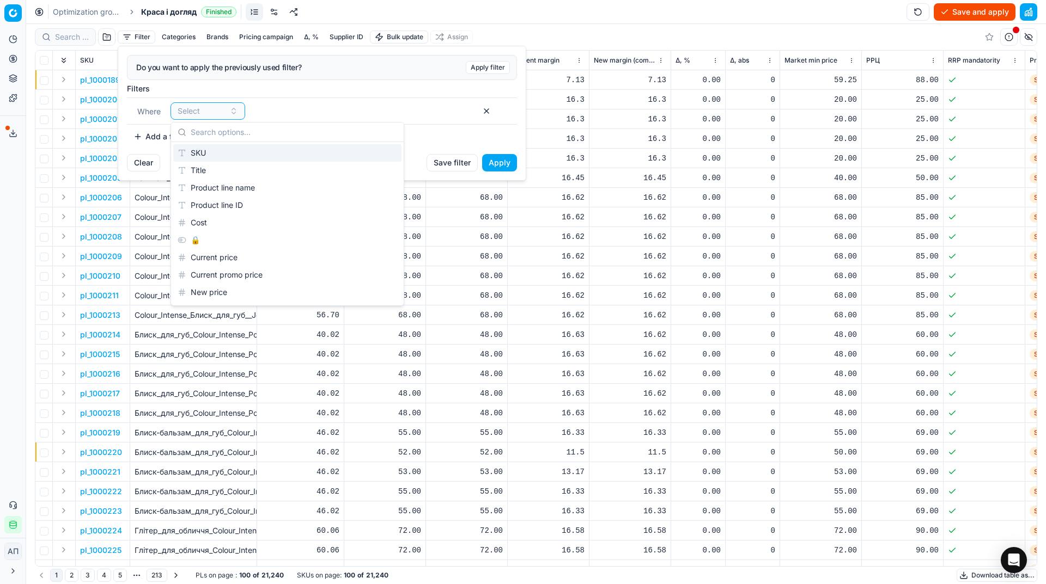
click at [204, 154] on div "SKU" at bounding box center [287, 152] width 228 height 17
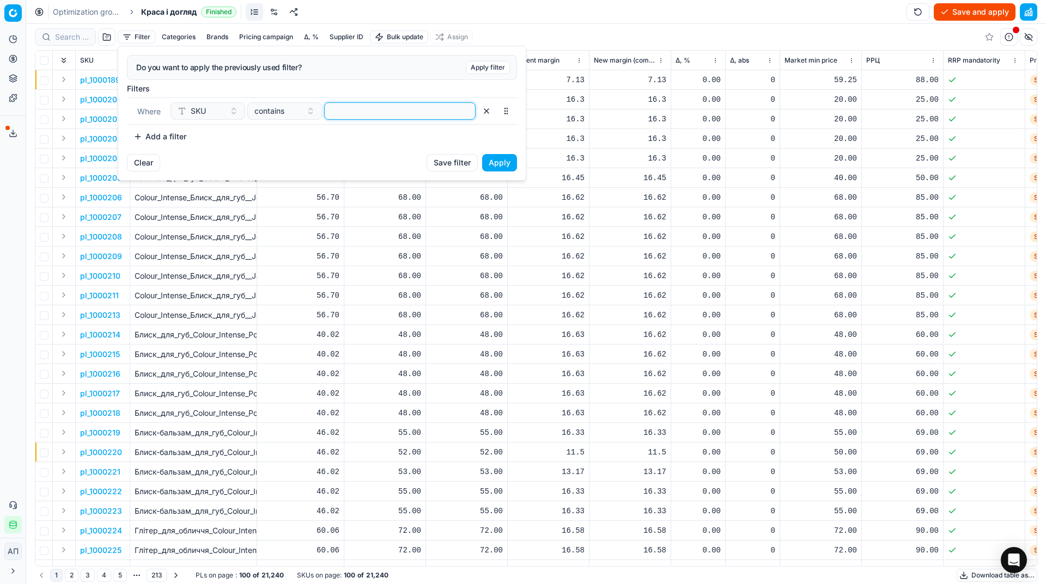
paste input "74854,67631,554069,511711,511707, 418174"
click at [356, 111] on input at bounding box center [400, 111] width 142 height 16
type input "74854,67631,554069,511711,511707, 418174"
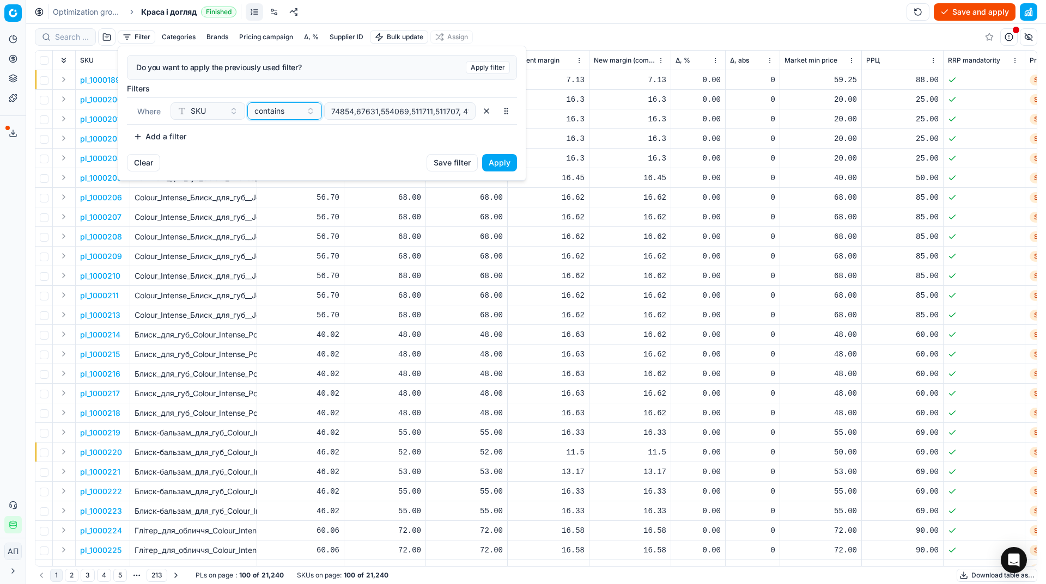
click at [295, 117] on button "contains" at bounding box center [284, 110] width 75 height 17
click at [288, 223] on div "in" at bounding box center [320, 222] width 141 height 17
click at [492, 160] on button "Apply" at bounding box center [499, 162] width 35 height 17
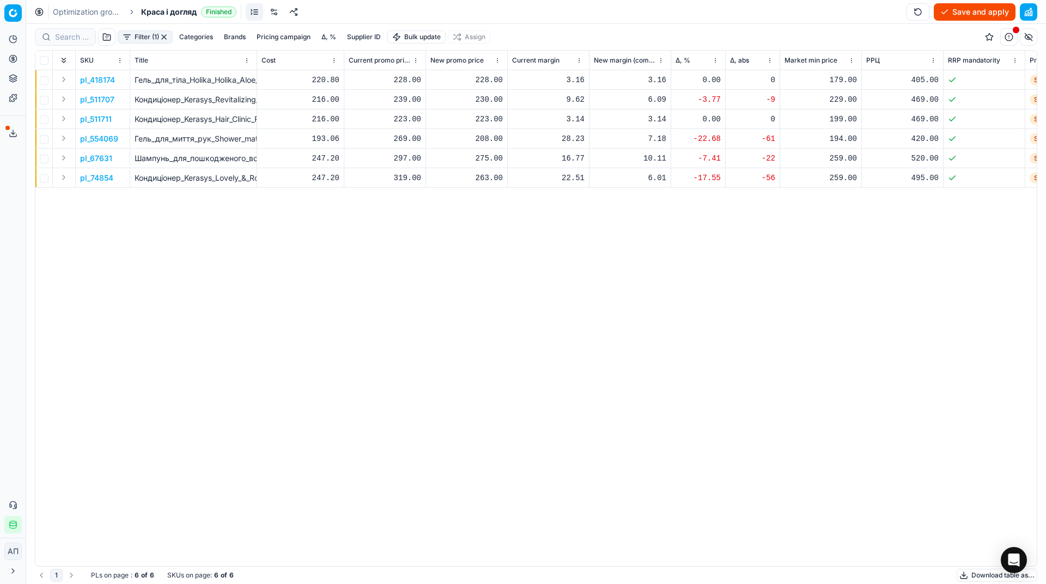
click at [492, 100] on div "230.00" at bounding box center [466, 99] width 72 height 11
click at [89, 97] on p "pl_511707" at bounding box center [97, 99] width 34 height 11
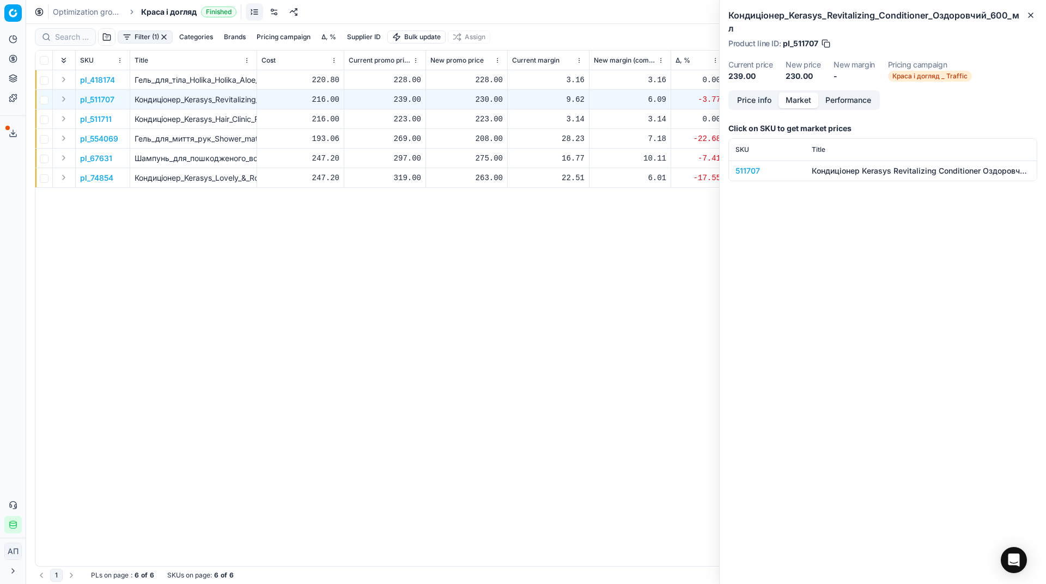
click at [803, 93] on button "Market" at bounding box center [798, 101] width 40 height 16
click at [752, 164] on td "511707" at bounding box center [767, 171] width 76 height 20
click at [747, 166] on div "511707" at bounding box center [766, 171] width 63 height 11
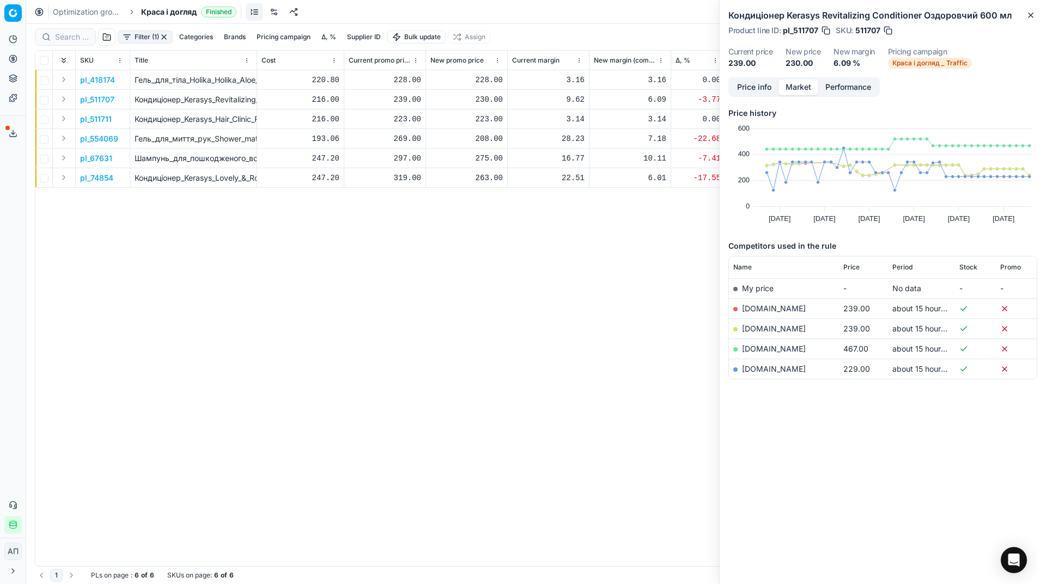
click at [487, 99] on div "230.00" at bounding box center [466, 99] width 72 height 11
type input "239.00"
click at [487, 139] on div "208.00" at bounding box center [466, 138] width 72 height 11
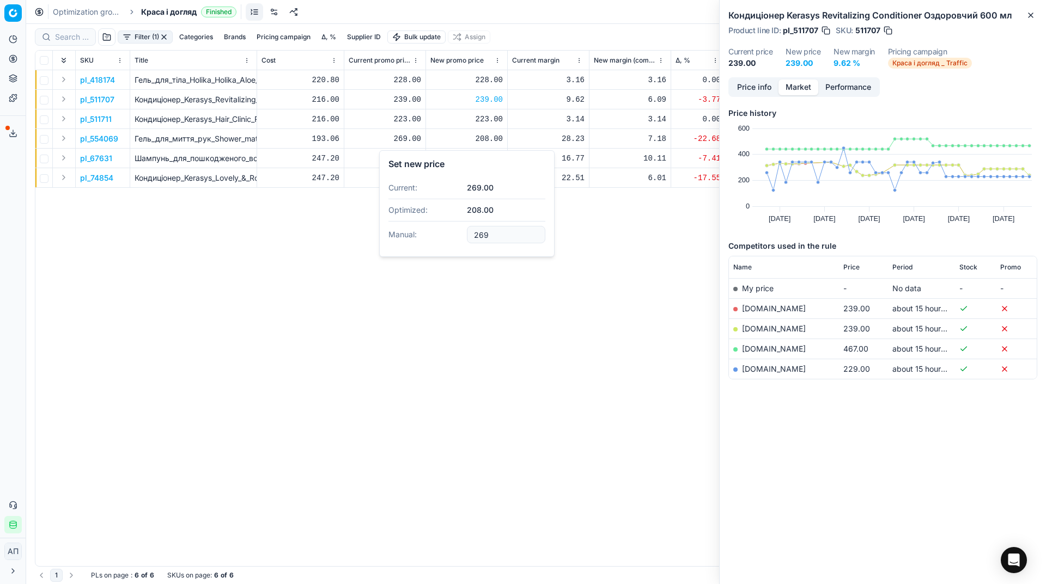
type input "269.00"
click at [84, 156] on p "pl_67631" at bounding box center [96, 158] width 32 height 11
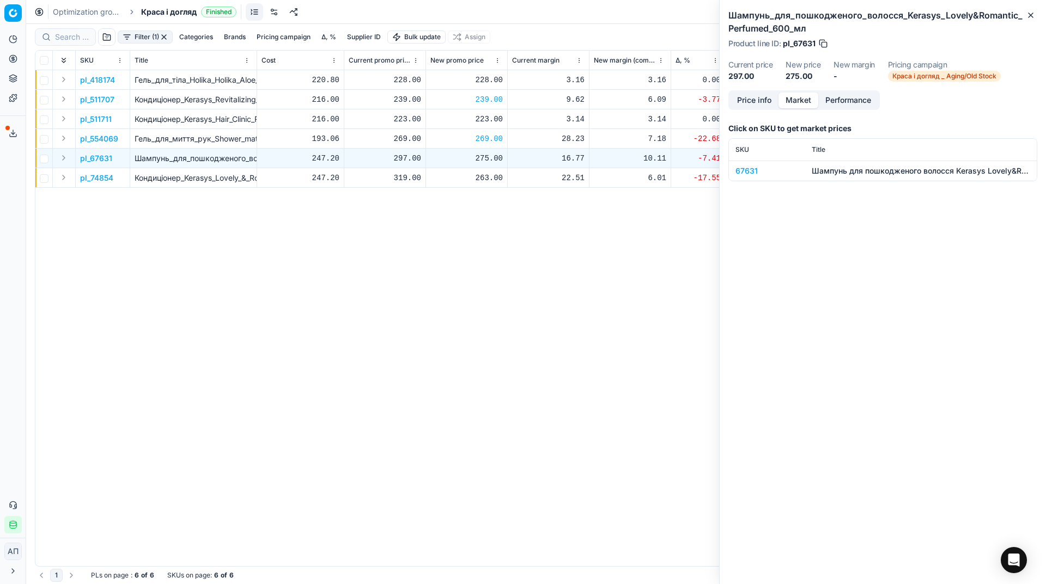
click at [760, 126] on h3 "Click on SKU to get market prices" at bounding box center [882, 128] width 309 height 11
click at [746, 176] on td "67631" at bounding box center [767, 171] width 76 height 20
click at [749, 173] on div "67631" at bounding box center [766, 171] width 63 height 11
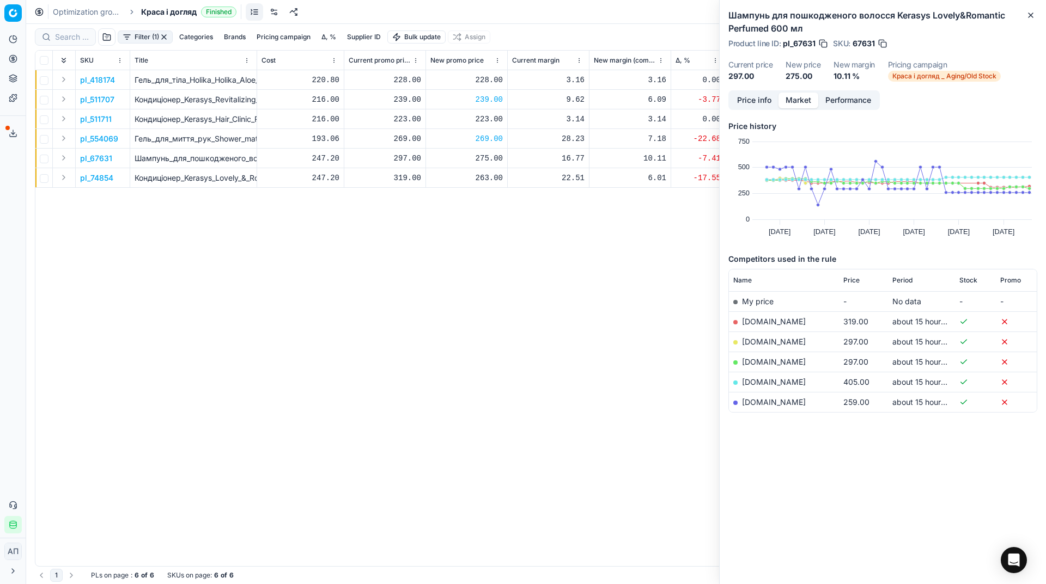
click at [854, 281] on span "Price" at bounding box center [851, 280] width 16 height 9
click at [484, 160] on div "275.00" at bounding box center [466, 158] width 72 height 11
type input "297.00"
click at [110, 179] on p "pl_74854" at bounding box center [96, 178] width 33 height 11
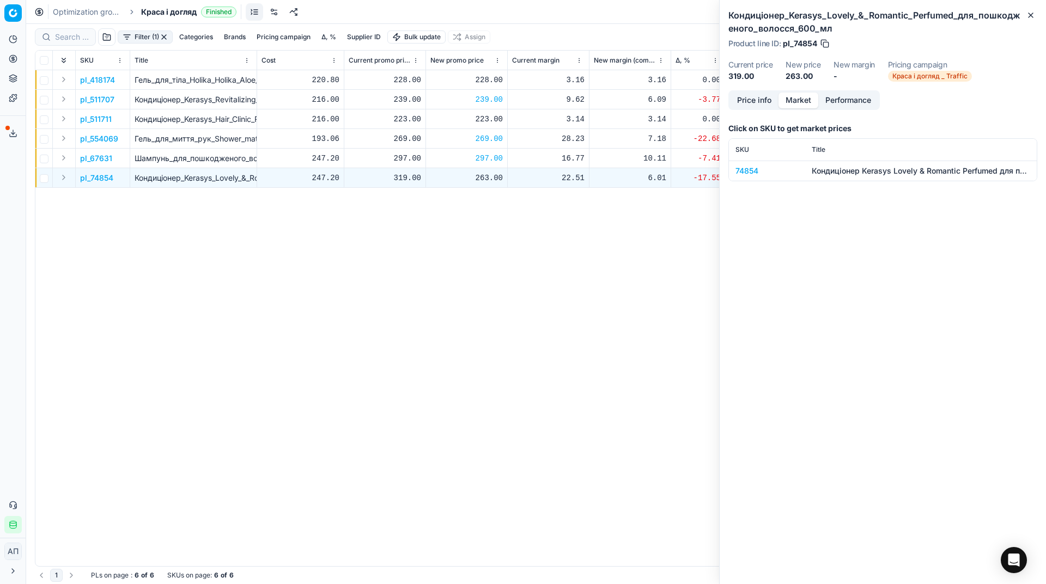
click at [745, 175] on div "74854" at bounding box center [766, 171] width 63 height 11
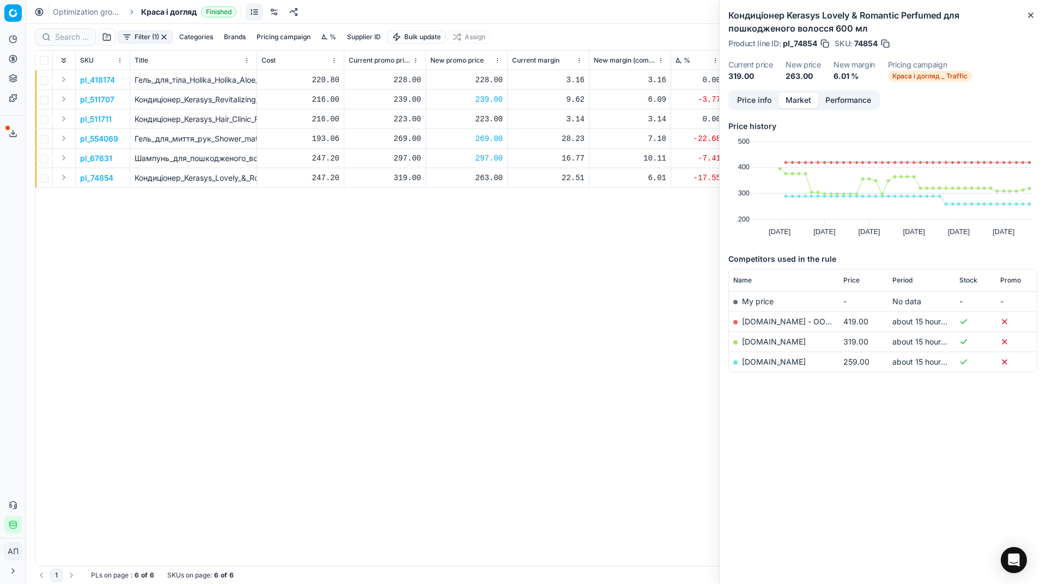
click at [484, 173] on div "263.00" at bounding box center [466, 178] width 72 height 11
type input "319.00"
click at [1031, 15] on icon "button" at bounding box center [1030, 15] width 4 height 4
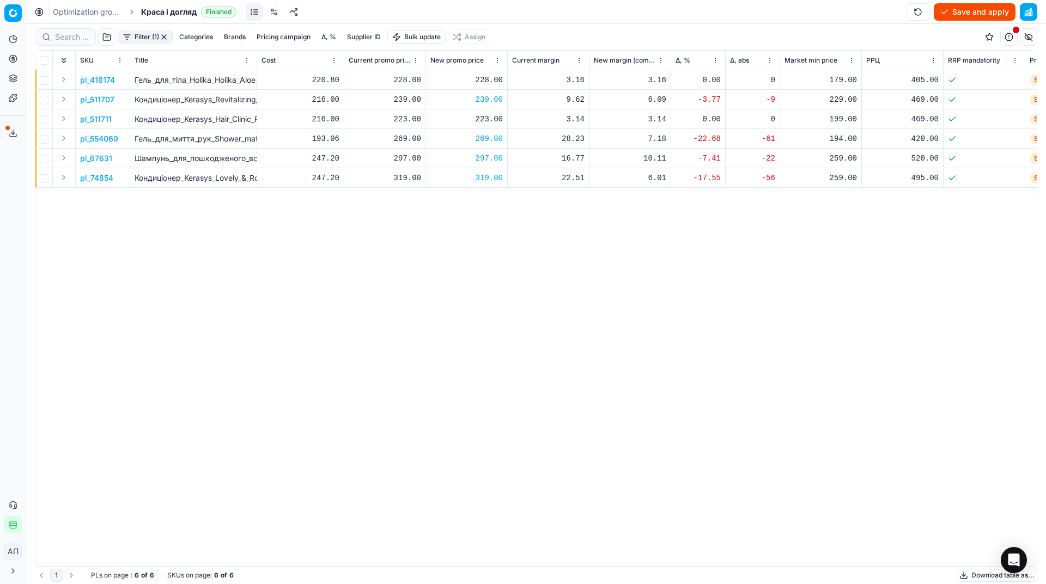
click at [973, 7] on button "Save and apply" at bounding box center [975, 11] width 82 height 17
click at [168, 40] on button "button" at bounding box center [164, 37] width 9 height 9
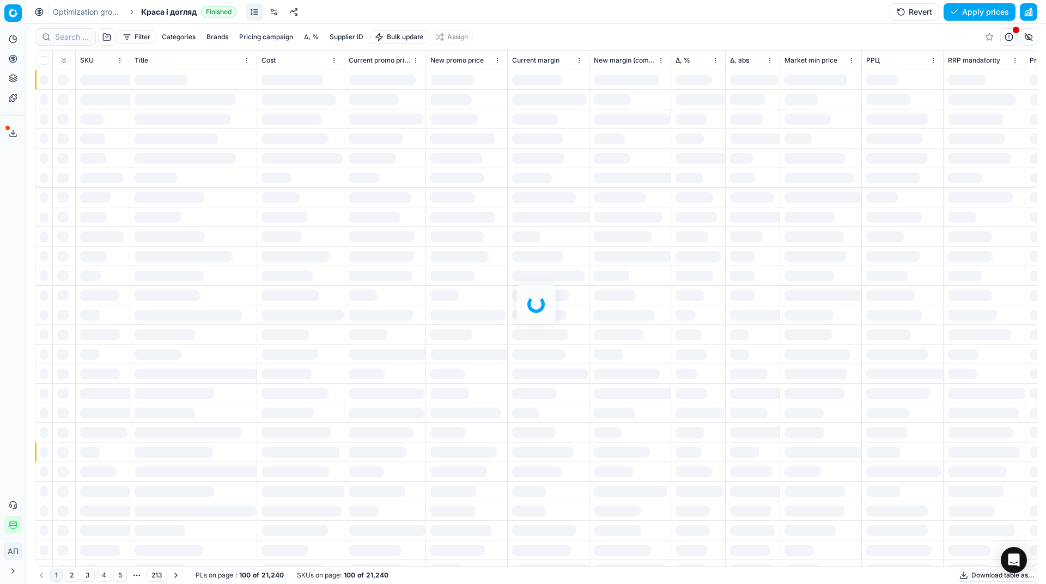
click at [70, 37] on div at bounding box center [536, 304] width 1020 height 560
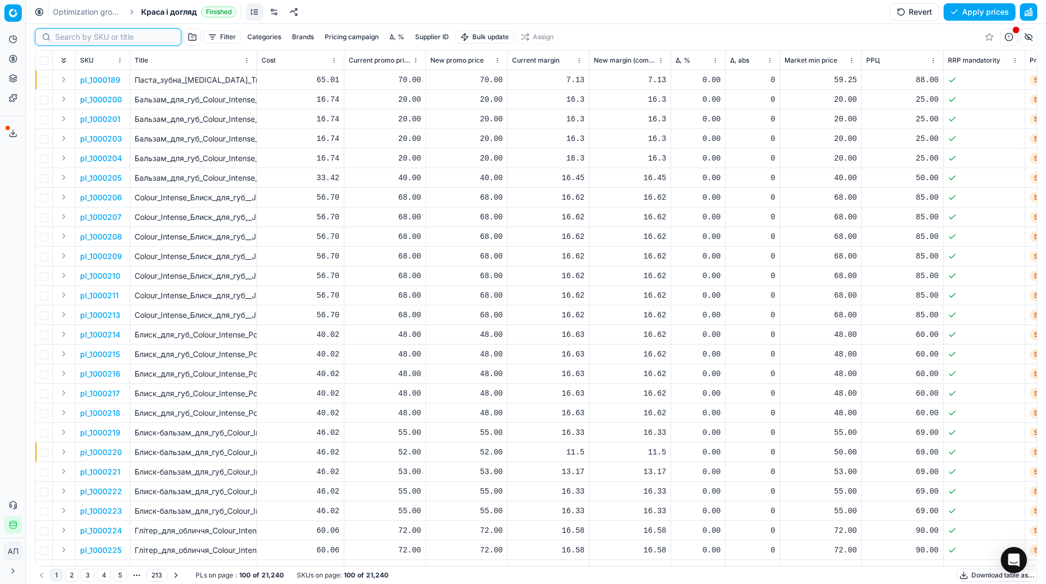
click at [70, 37] on input at bounding box center [114, 37] width 119 height 11
paste input "418174"
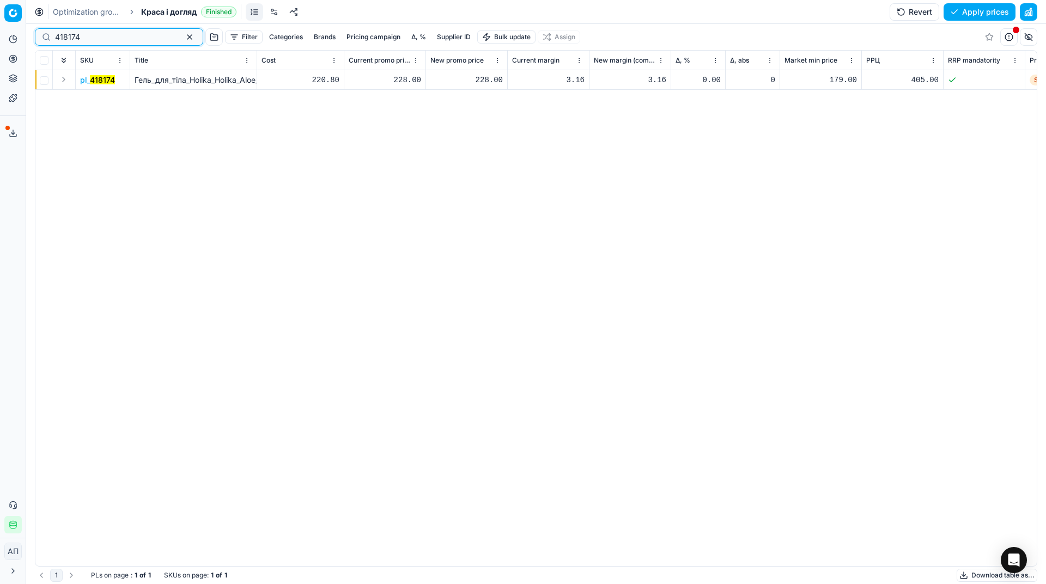
type input "418174"
click at [100, 86] on td "pl_ 418174" at bounding box center [103, 80] width 54 height 20
click at [107, 78] on mark "418174" at bounding box center [102, 79] width 25 height 9
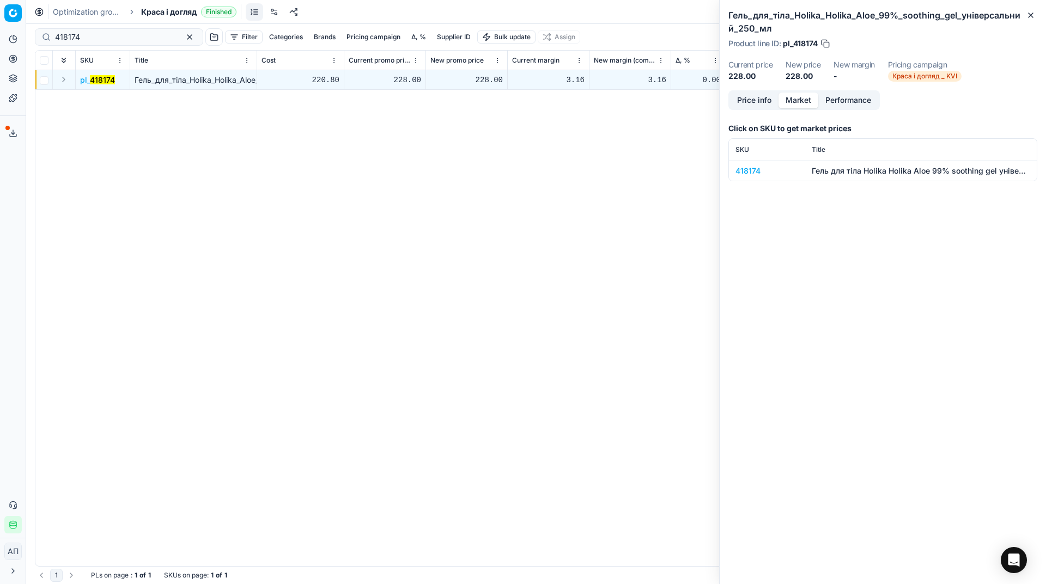
click at [797, 102] on button "Market" at bounding box center [798, 101] width 40 height 16
click at [750, 170] on div "418174" at bounding box center [766, 171] width 63 height 11
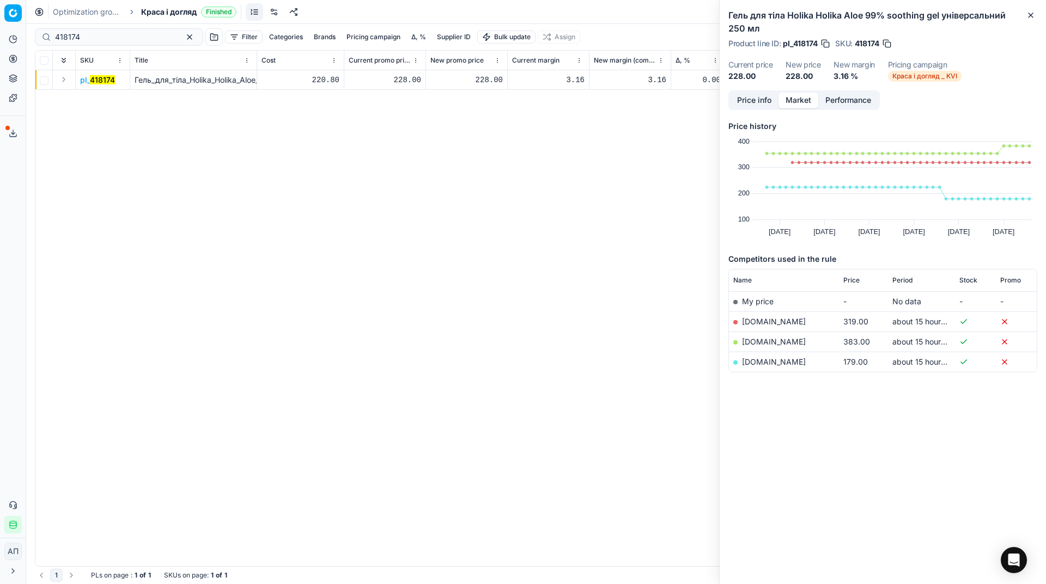
click at [484, 83] on div "228.00" at bounding box center [466, 80] width 72 height 11
type input "383.00"
click at [1029, 20] on button "Close" at bounding box center [1030, 15] width 13 height 13
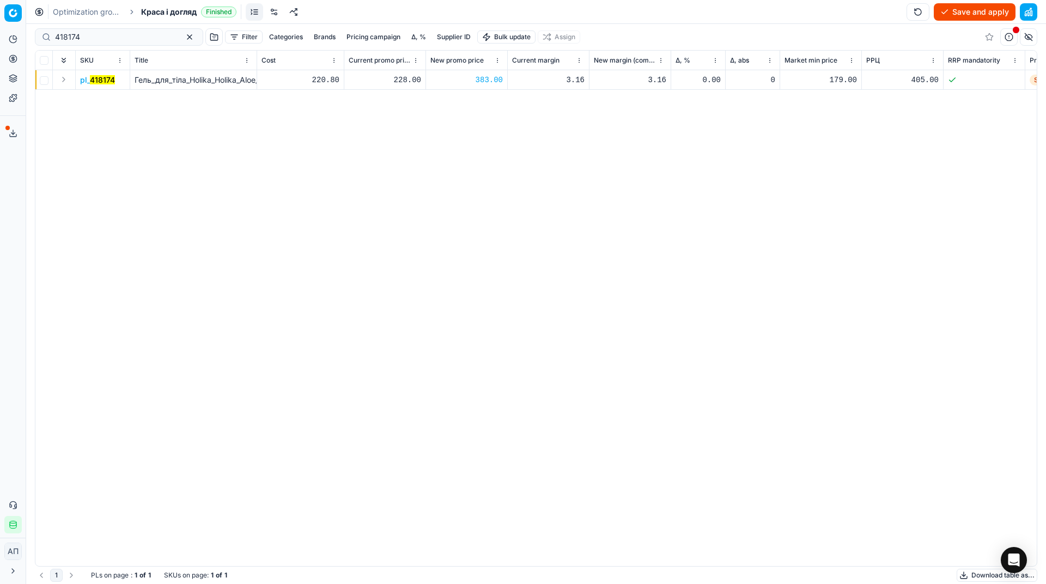
click at [979, 17] on button "Save and apply" at bounding box center [975, 11] width 82 height 17
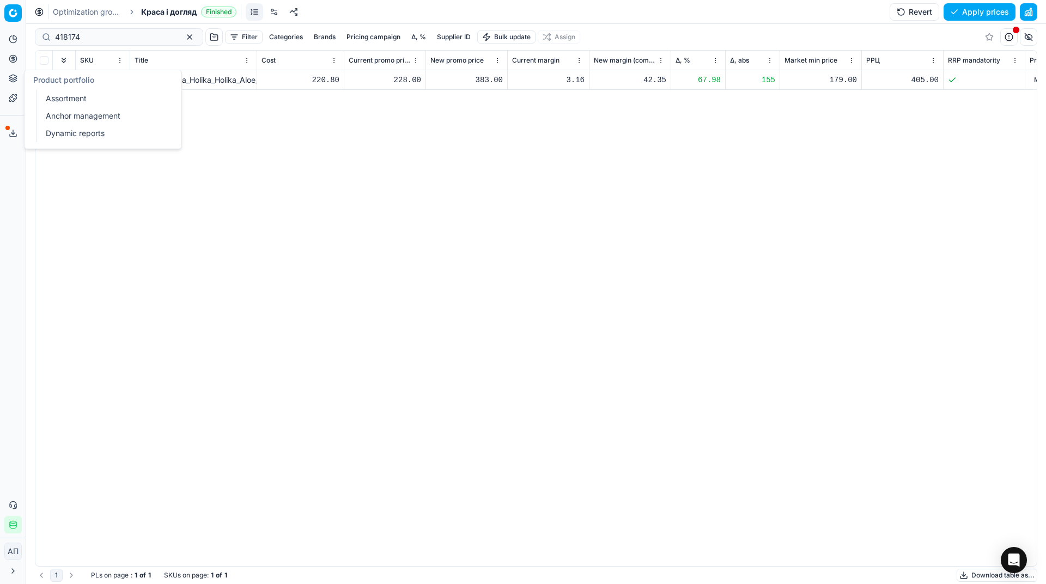
click at [53, 94] on link "Assortment" at bounding box center [104, 98] width 127 height 15
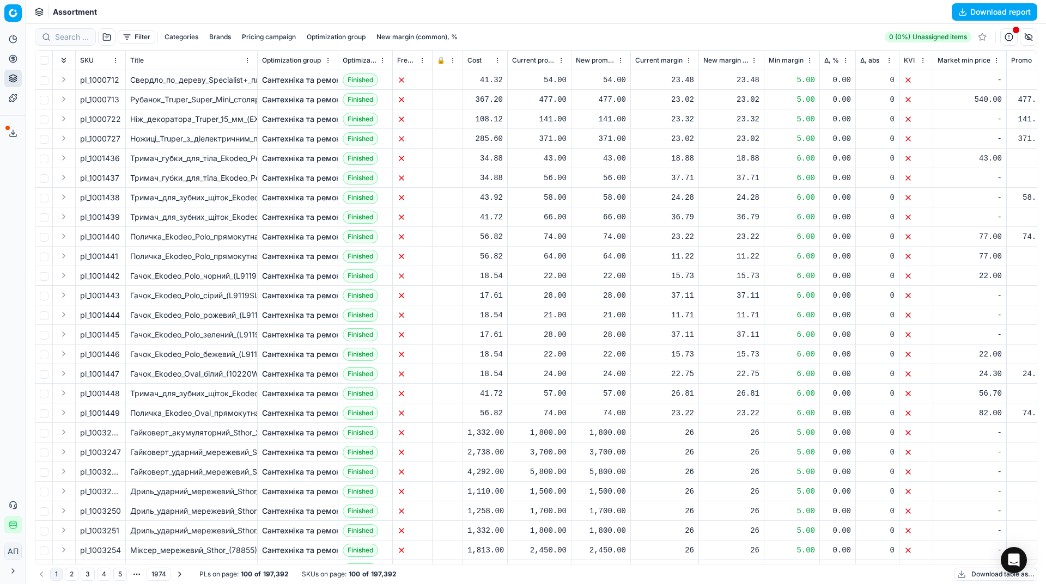
click at [109, 36] on button "button" at bounding box center [106, 36] width 17 height 17
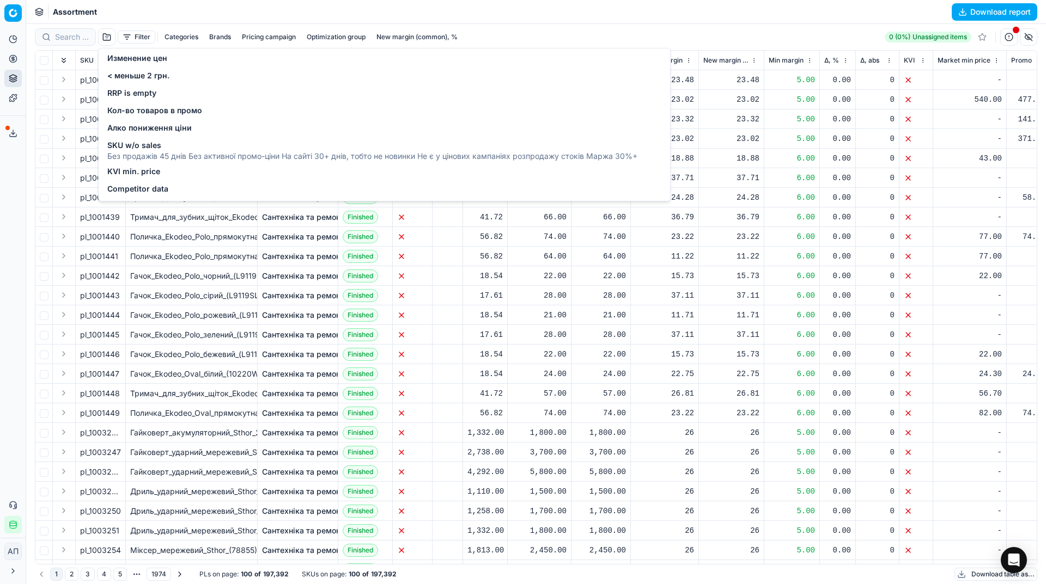
click at [129, 53] on span "Изменение цен" at bounding box center [137, 58] width 60 height 11
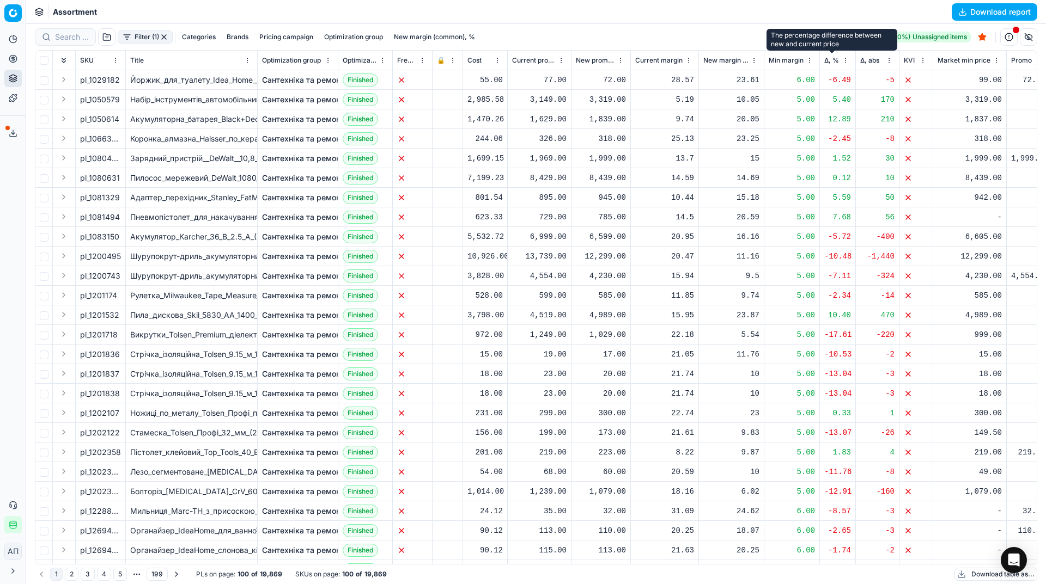
click at [828, 59] on span "Δ, %" at bounding box center [831, 60] width 15 height 9
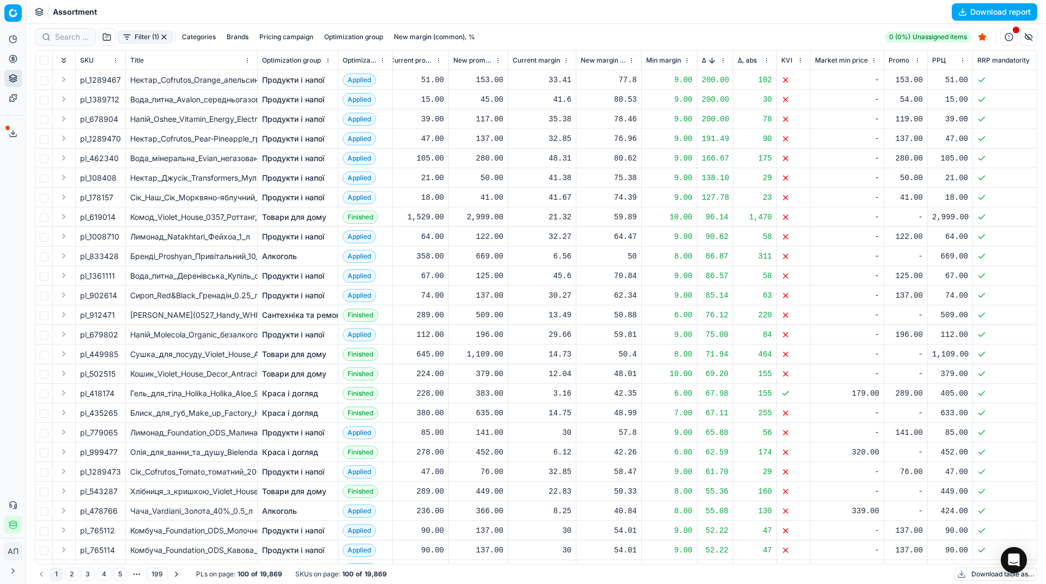
scroll to position [0, 124]
click at [711, 63] on button "Sorted by Δ, % descending" at bounding box center [710, 60] width 11 height 11
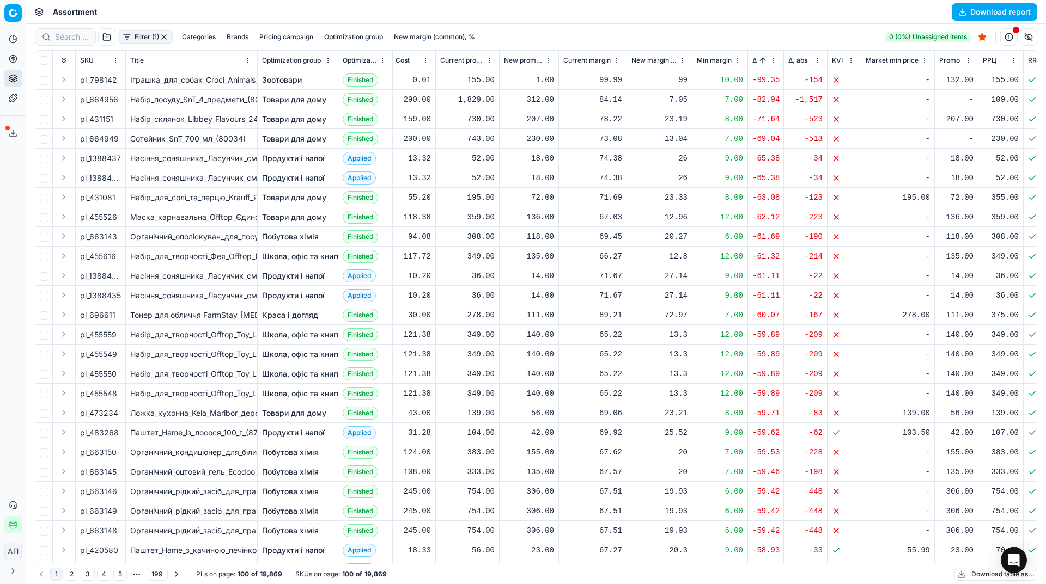
scroll to position [0, 71]
drag, startPoint x: 90, startPoint y: 82, endPoint x: 122, endPoint y: 82, distance: 31.6
click at [122, 82] on td "pl_798142" at bounding box center [101, 80] width 50 height 20
copy span "798142"
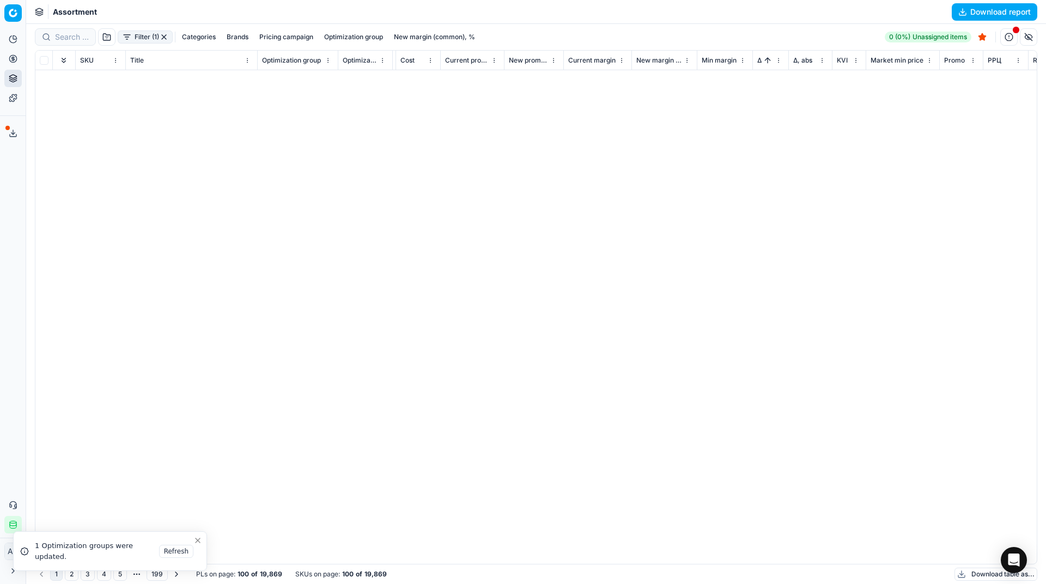
scroll to position [0, 67]
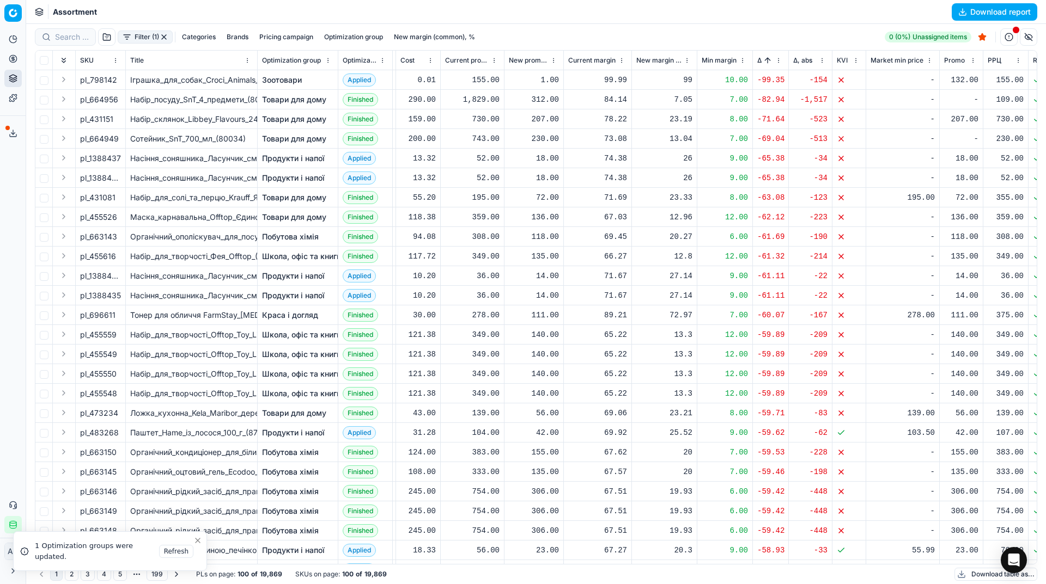
click at [162, 37] on button "button" at bounding box center [164, 37] width 9 height 9
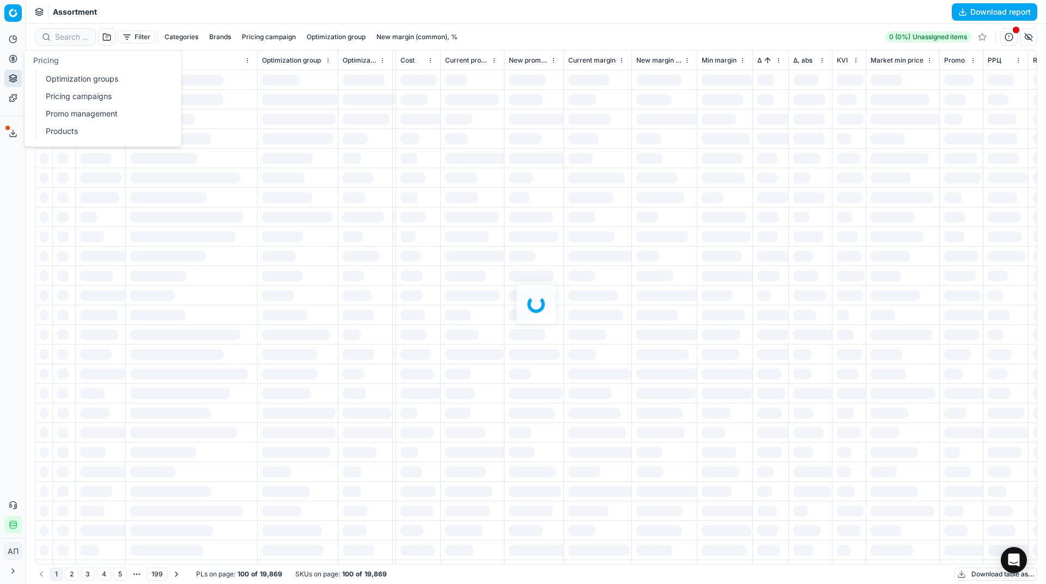
click at [56, 78] on link "Optimization groups" at bounding box center [104, 78] width 127 height 15
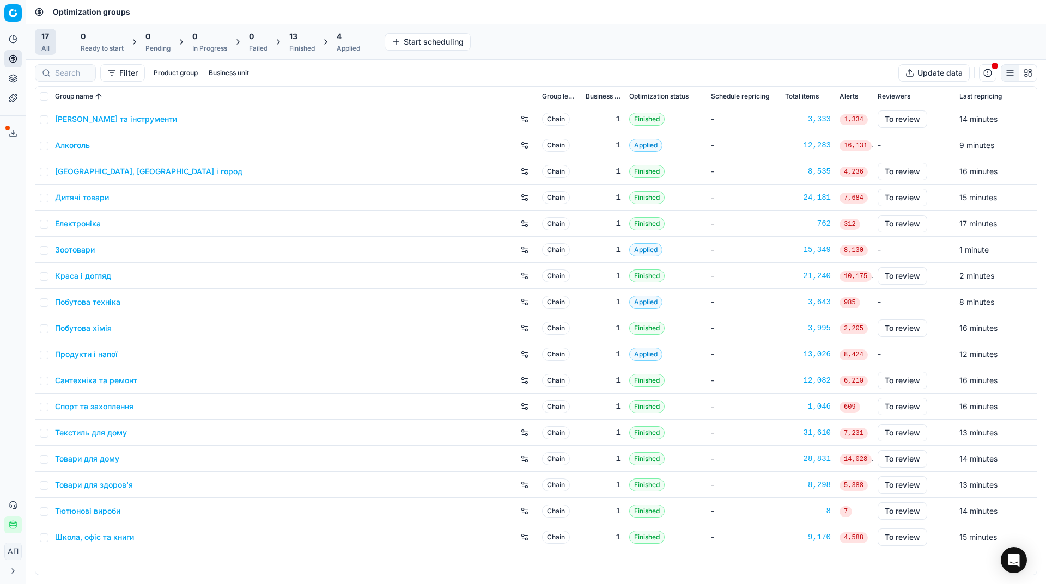
click at [292, 43] on div "13 Finished" at bounding box center [302, 42] width 26 height 22
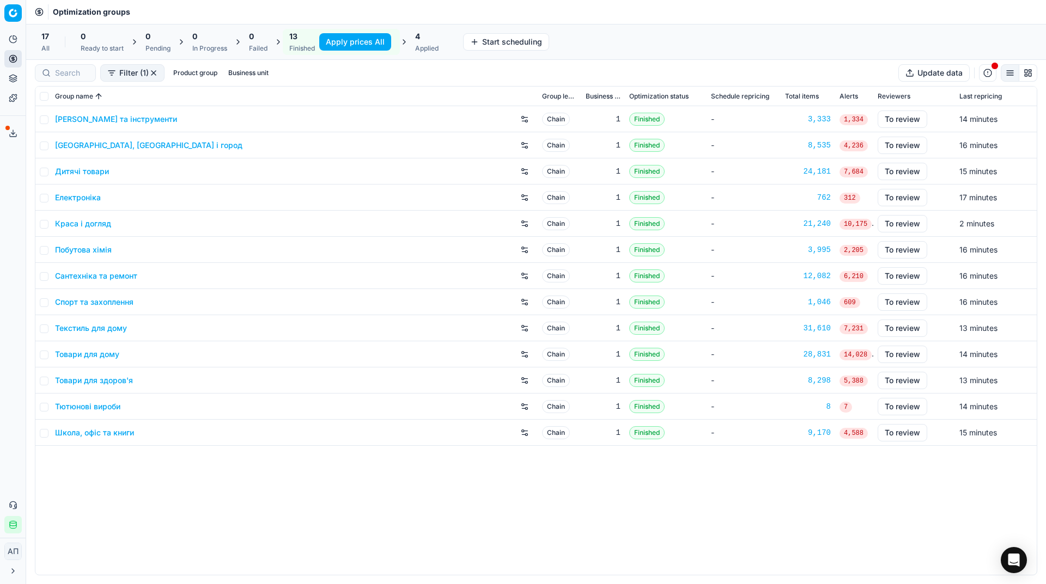
click at [340, 40] on button "Apply prices All" at bounding box center [355, 41] width 72 height 17
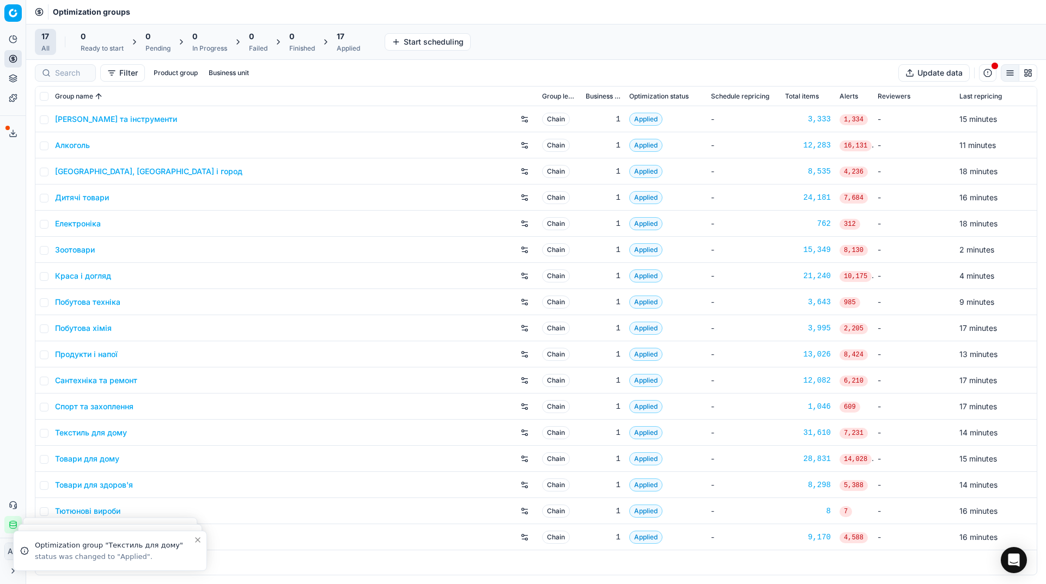
click at [351, 45] on div "Applied" at bounding box center [348, 48] width 23 height 9
click at [386, 45] on button "Export prices All" at bounding box center [401, 41] width 74 height 17
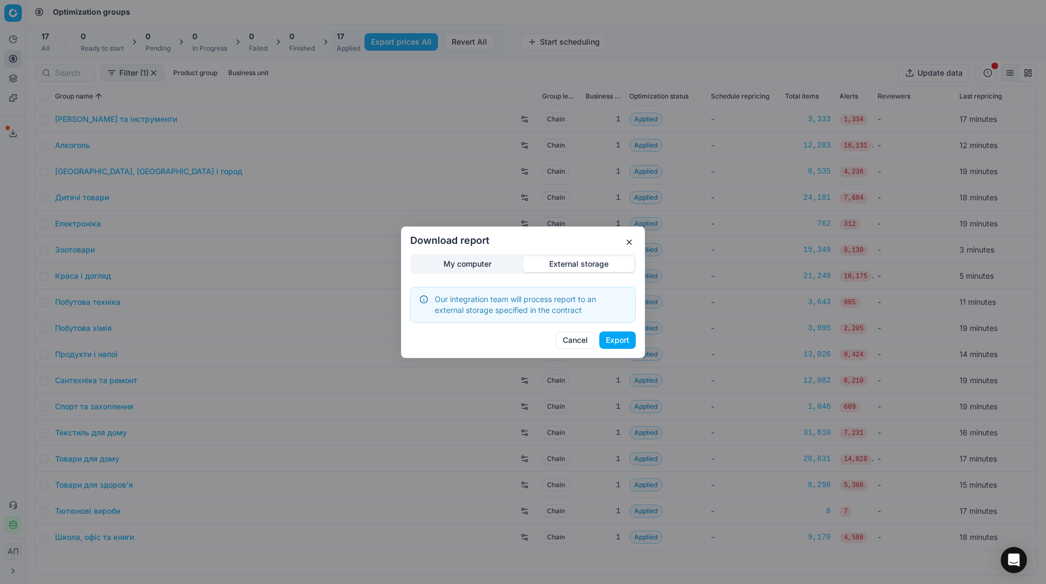
click at [577, 210] on div "Download report My computer External storage Our integration team will process …" at bounding box center [523, 292] width 1046 height 584
click at [617, 343] on button "Export" at bounding box center [617, 340] width 36 height 17
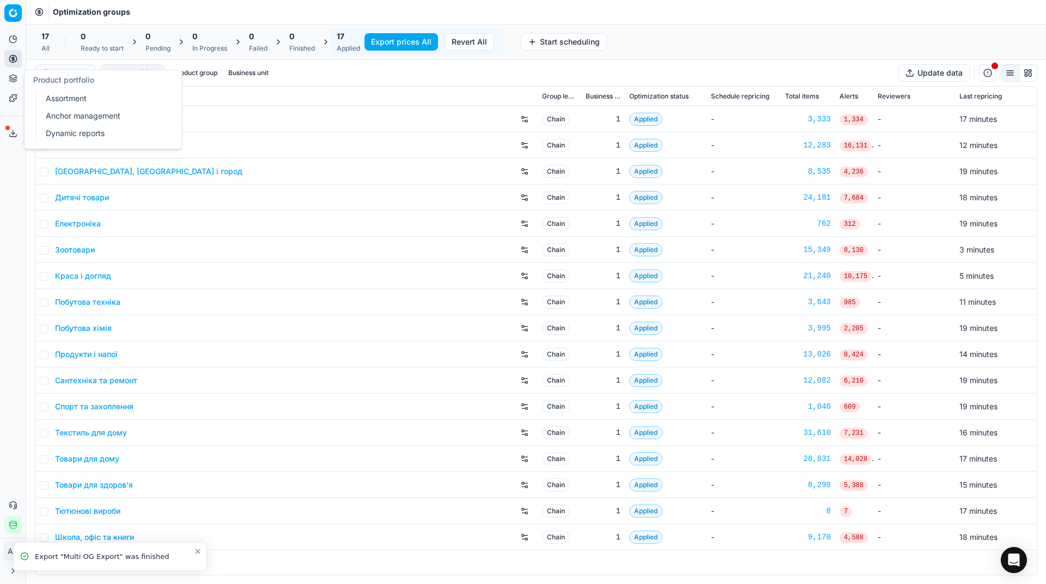
click at [51, 99] on link "Assortment" at bounding box center [104, 98] width 127 height 15
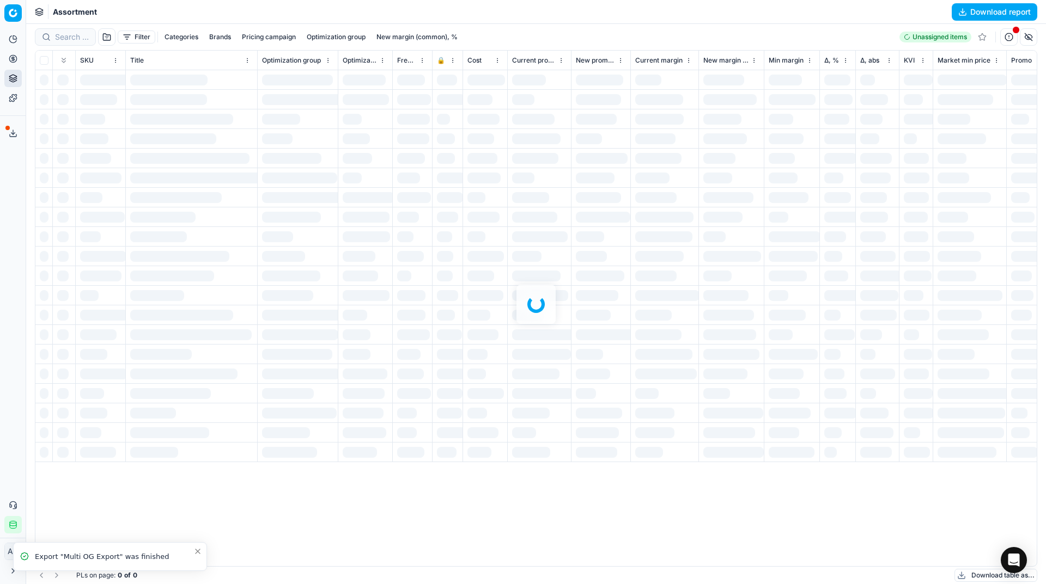
click at [0, 263] on div "Analytics Pricing Product portfolio Templates Export service 30 Contact support…" at bounding box center [13, 282] width 26 height 512
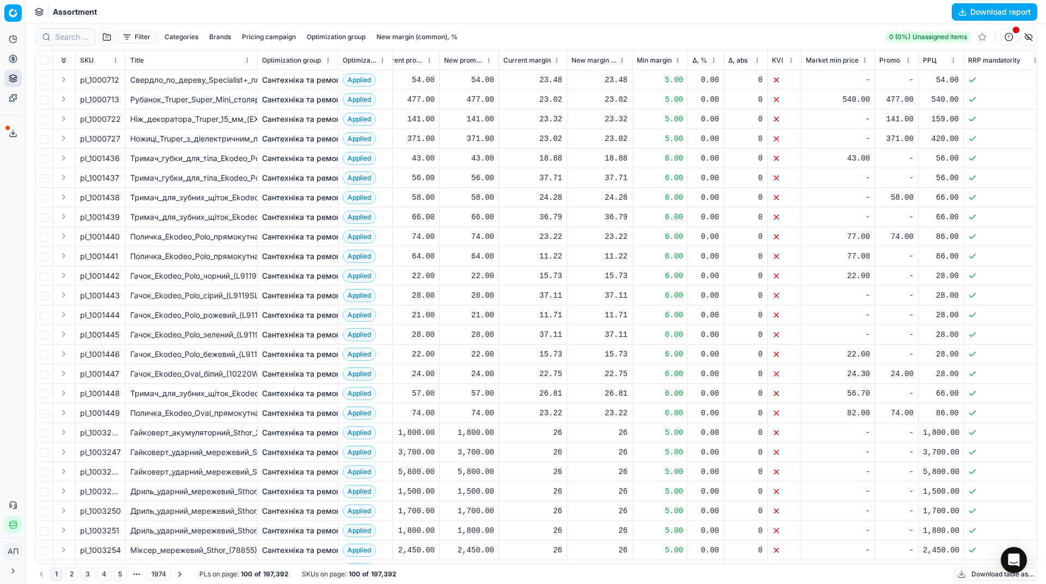
scroll to position [0, 135]
click at [113, 39] on button "button" at bounding box center [106, 36] width 17 height 17
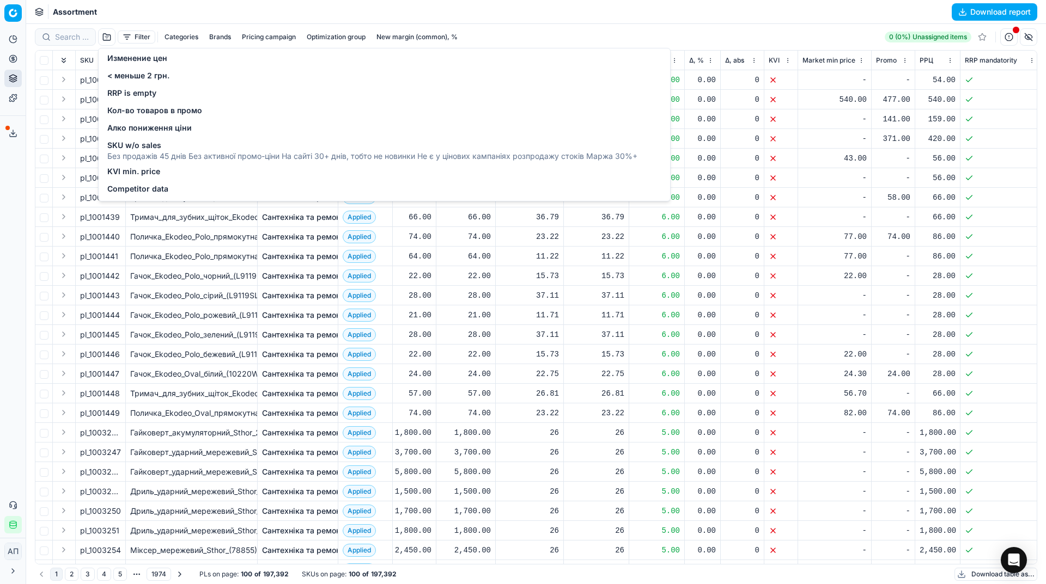
click at [131, 58] on span "Изменение цен" at bounding box center [137, 58] width 60 height 11
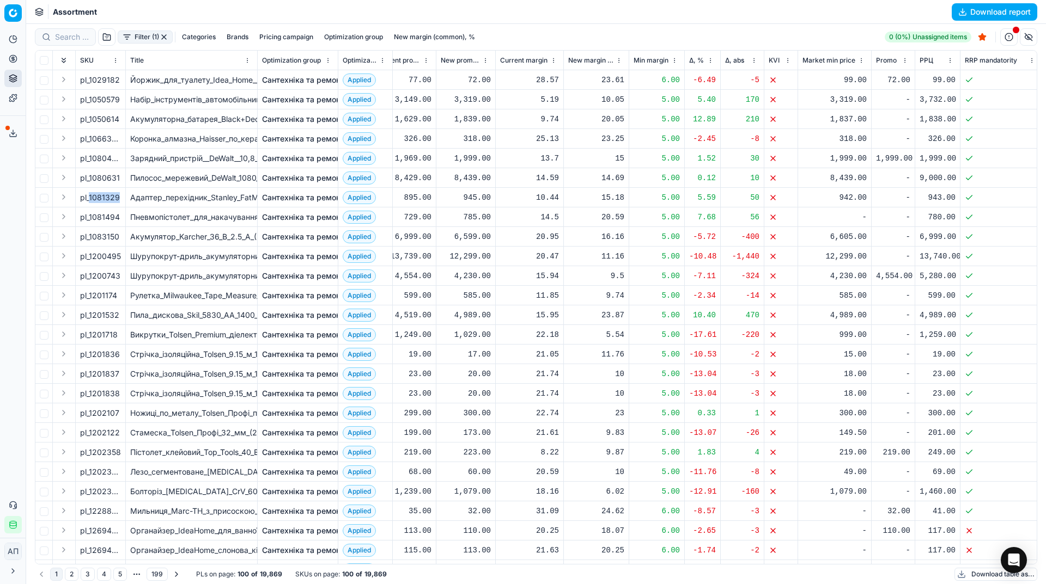
drag, startPoint x: 89, startPoint y: 201, endPoint x: 125, endPoint y: 197, distance: 36.8
click at [125, 197] on td "pl_1081329" at bounding box center [101, 198] width 50 height 20
copy span "1081329"
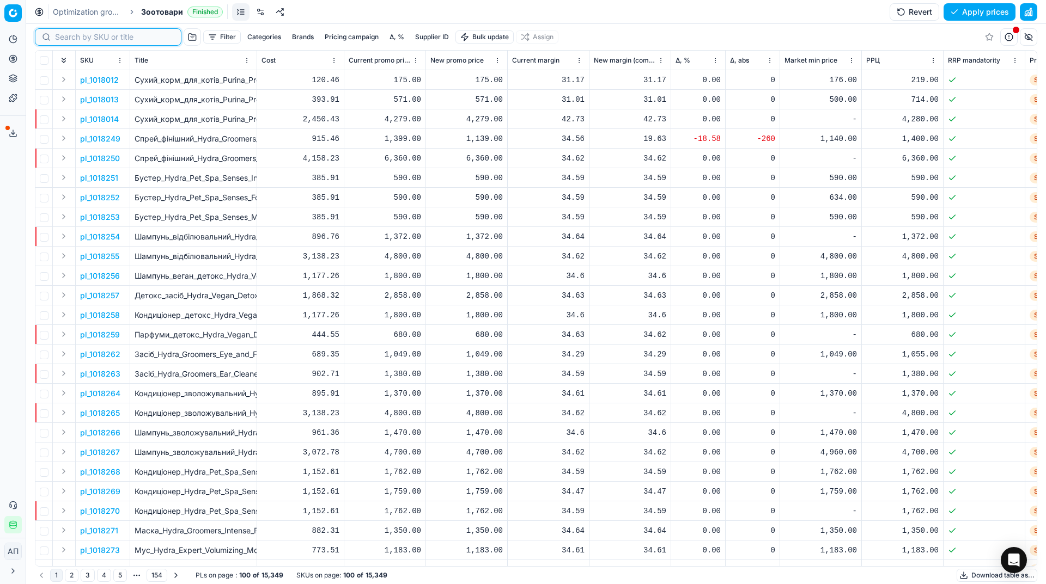
click at [81, 36] on input at bounding box center [114, 37] width 119 height 11
paste input "798142"
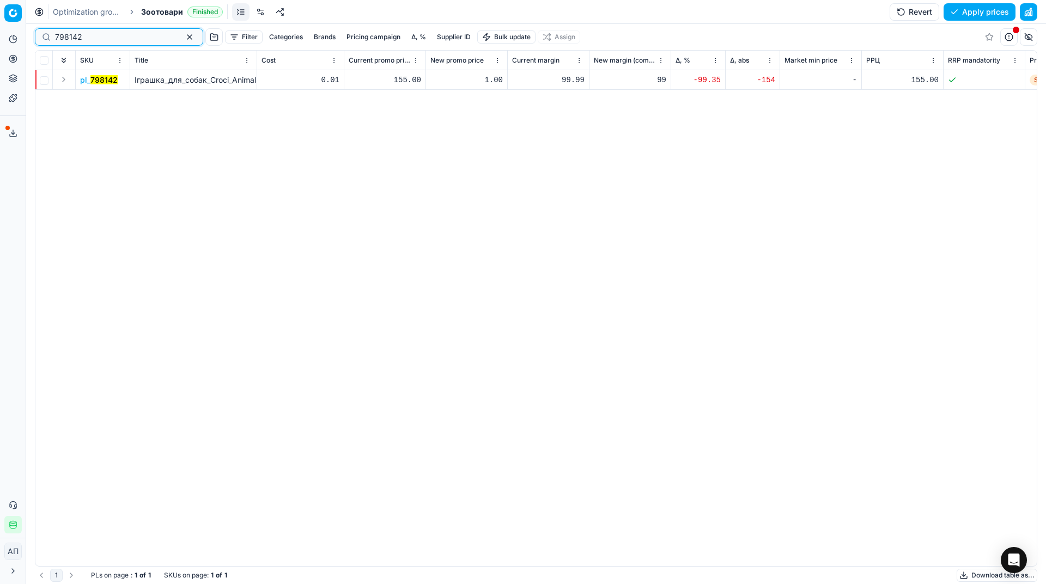
type input "798142"
click at [487, 78] on div "1.00" at bounding box center [466, 80] width 72 height 11
type input "132.00"
click at [962, 4] on button "Save and apply" at bounding box center [975, 11] width 82 height 17
click at [974, 15] on button "Apply prices" at bounding box center [979, 11] width 72 height 17
